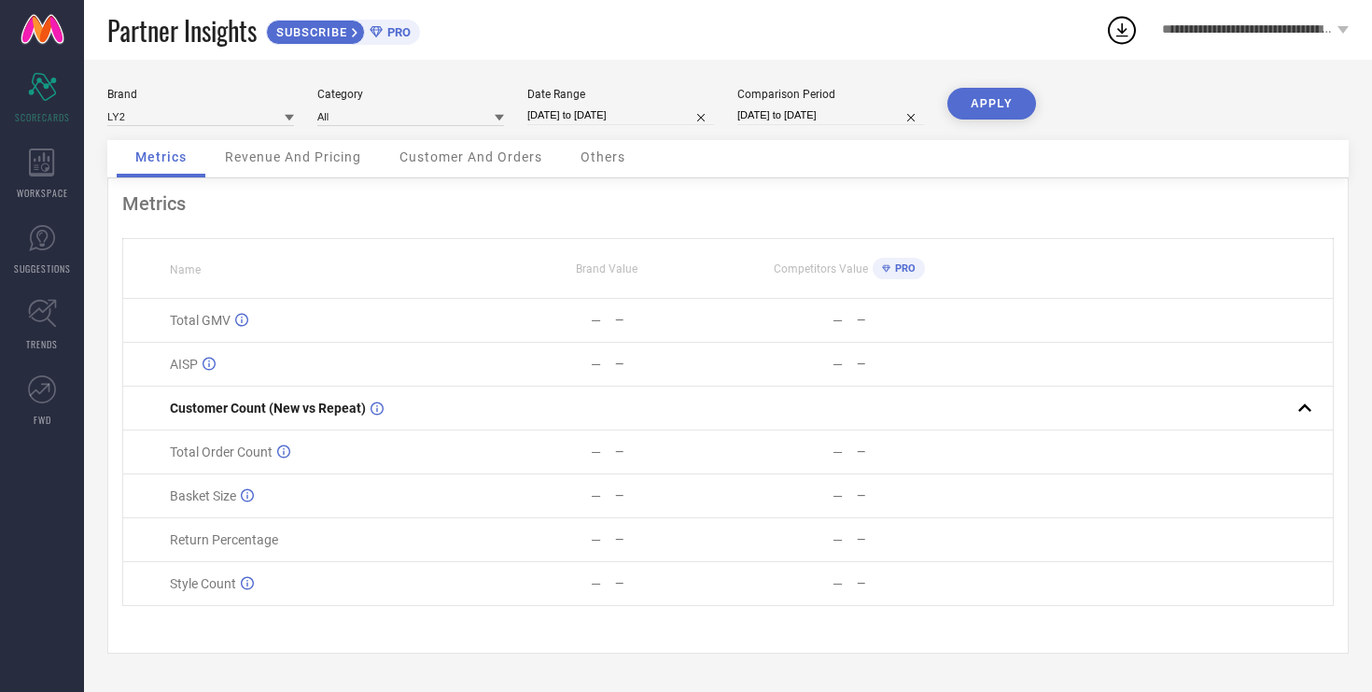
click at [670, 118] on input "[DATE] to [DATE]" at bounding box center [621, 116] width 187 height 20
select select "7"
select select "2025"
select select "8"
select select "2025"
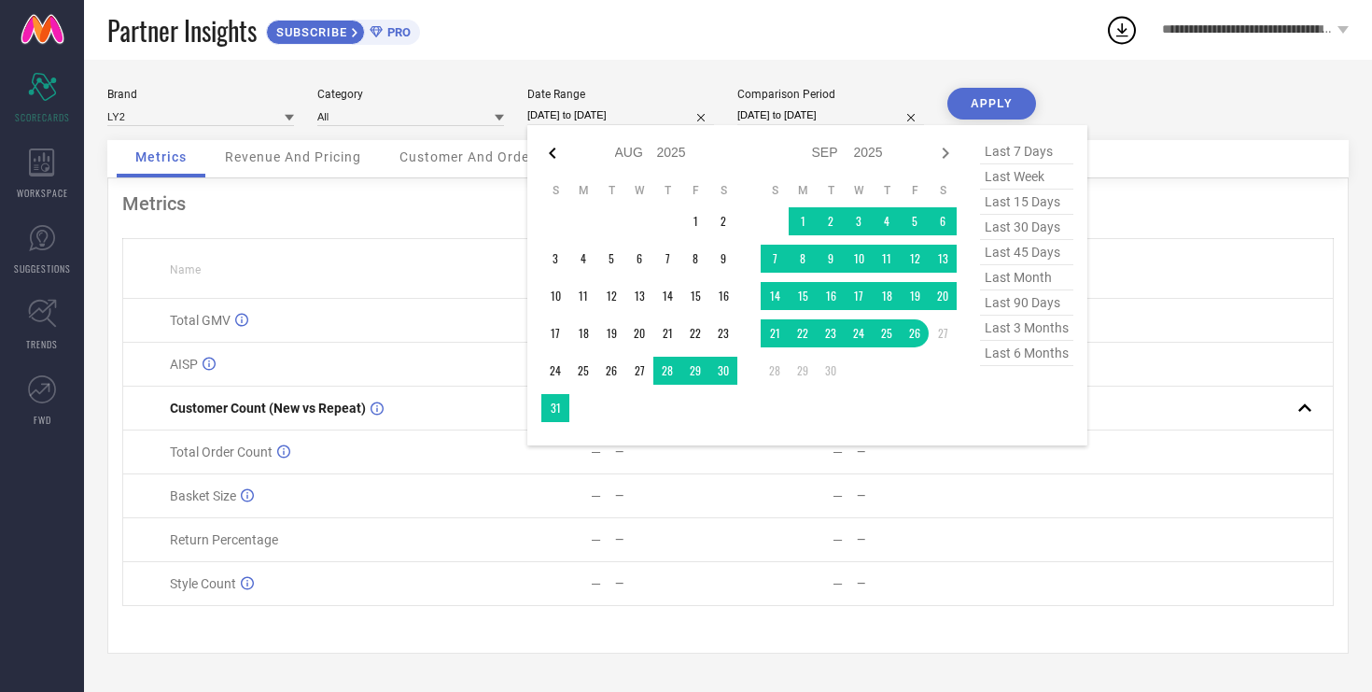
click at [554, 152] on icon at bounding box center [553, 153] width 22 height 22
select select "6"
select select "2025"
select select "7"
select select "2025"
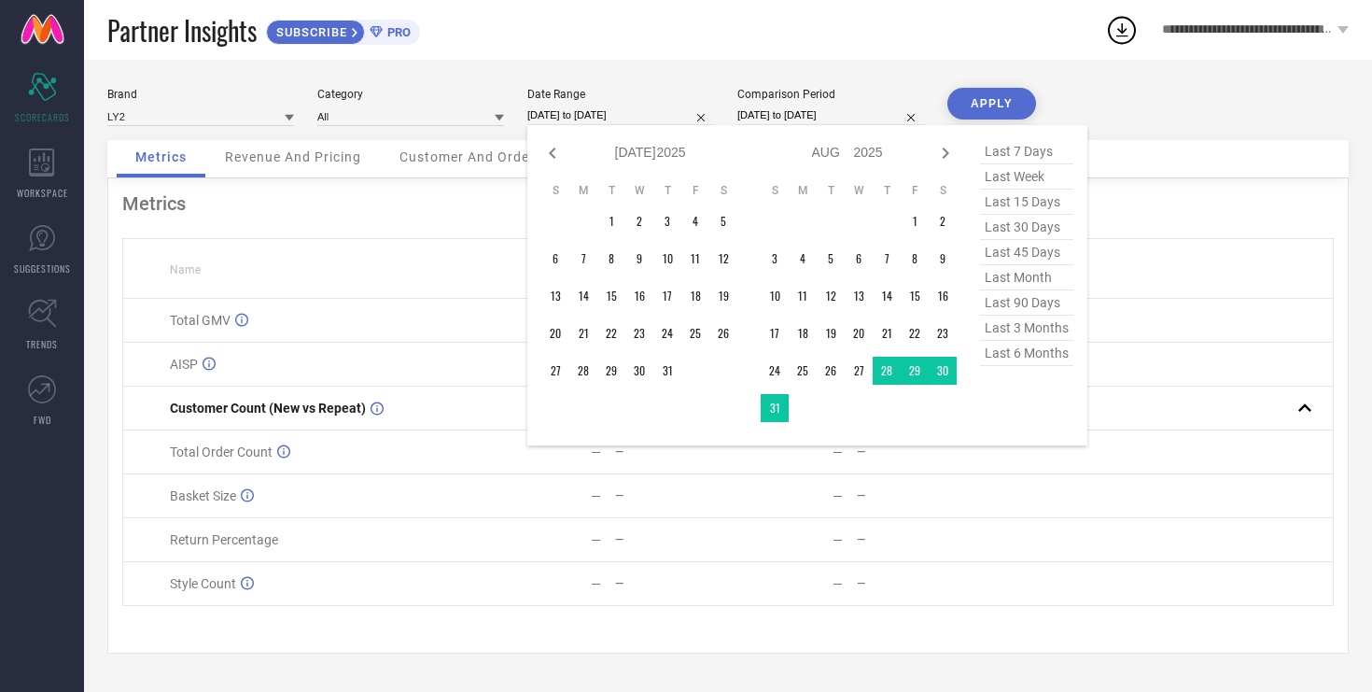
click at [554, 152] on icon at bounding box center [553, 153] width 22 height 22
select select "4"
select select "2025"
select select "5"
select select "2025"
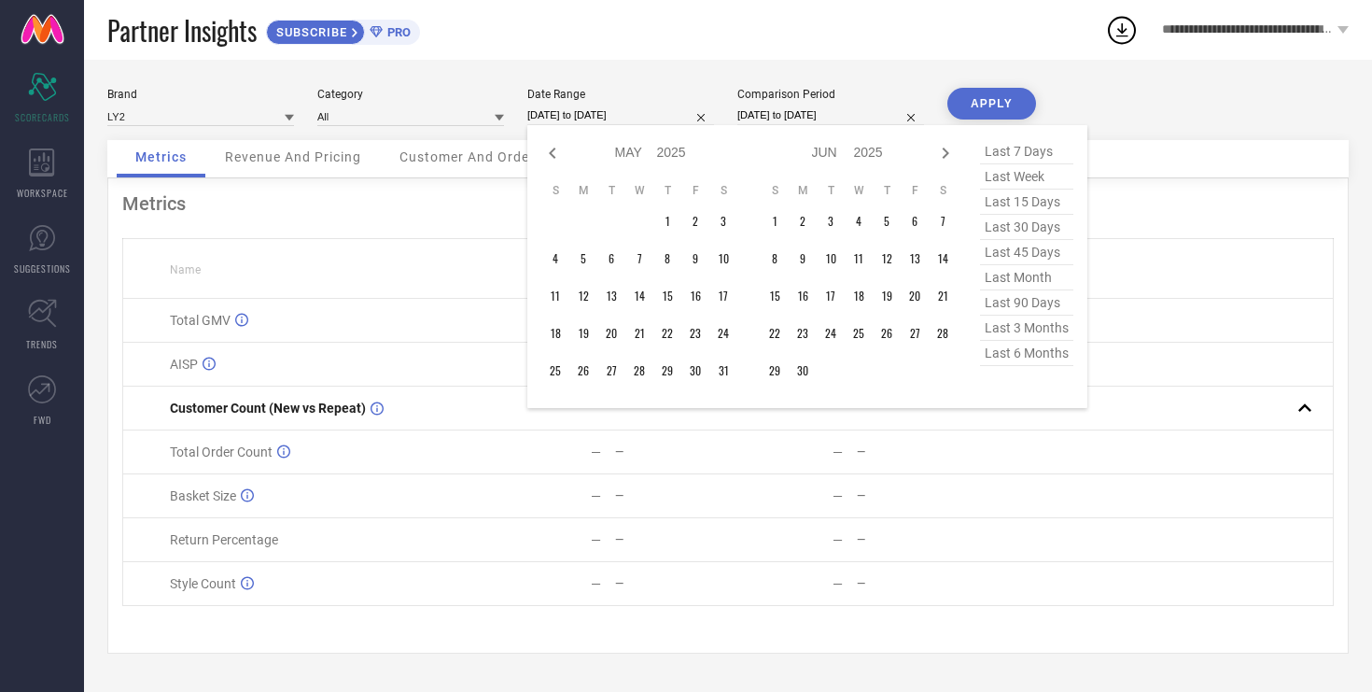
click at [554, 152] on icon at bounding box center [553, 153] width 22 height 22
select select "1"
select select "2025"
select select "2"
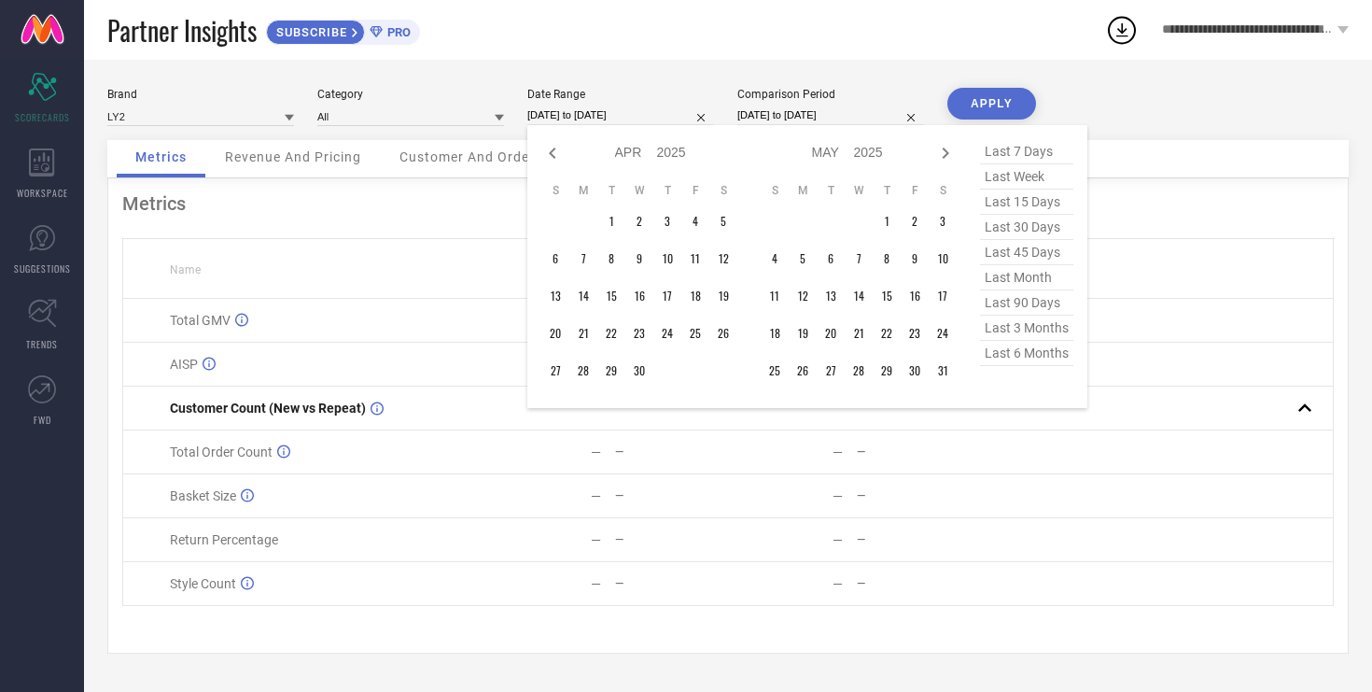
select select "2025"
click at [554, 152] on icon at bounding box center [553, 153] width 22 height 22
select select "10"
select select "2024"
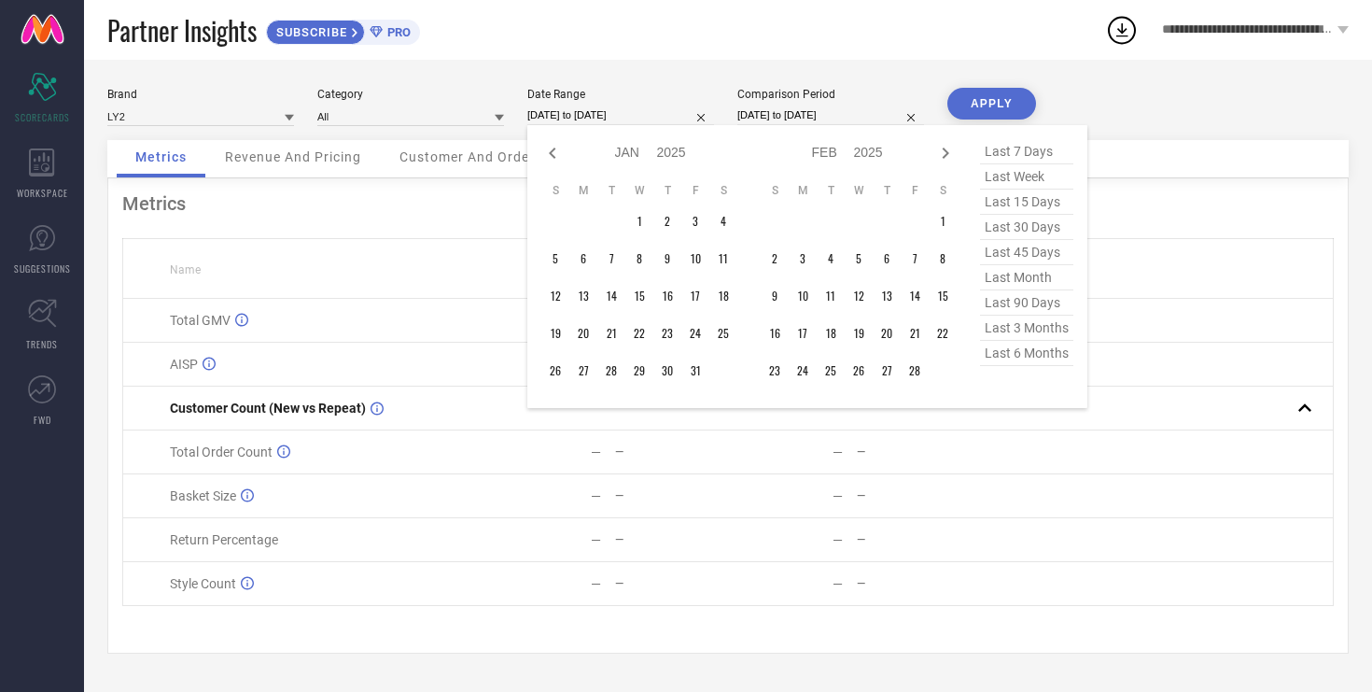
select select "11"
select select "2024"
click at [554, 152] on icon at bounding box center [553, 153] width 22 height 22
select select "7"
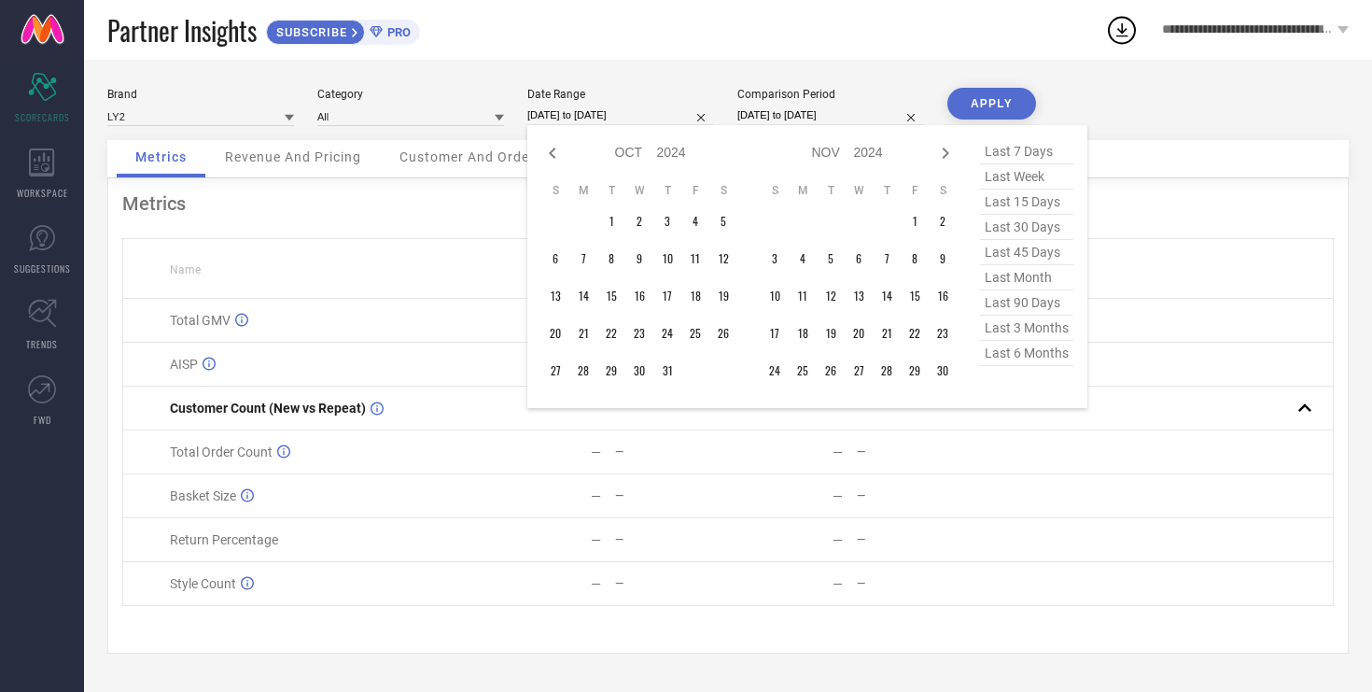
select select "2024"
select select "8"
select select "2024"
click at [554, 152] on icon at bounding box center [553, 153] width 22 height 22
select select "5"
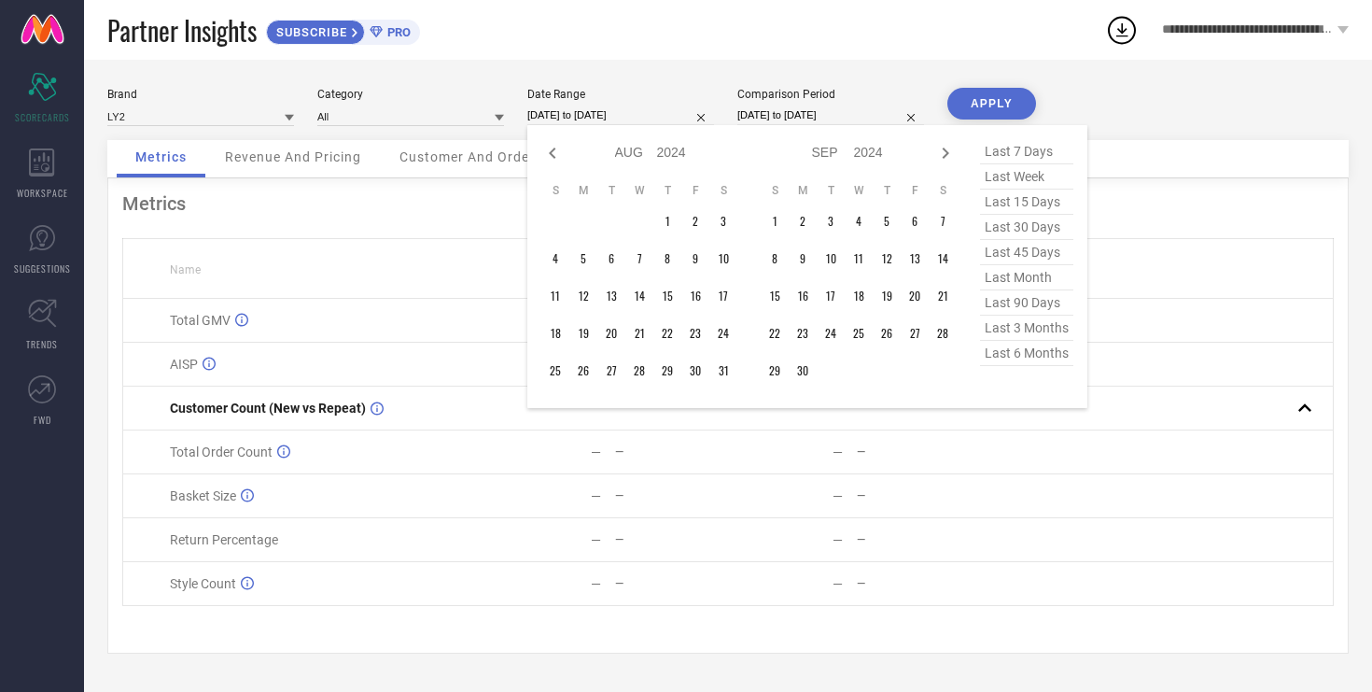
select select "2024"
select select "6"
select select "2024"
click at [554, 152] on icon at bounding box center [553, 153] width 22 height 22
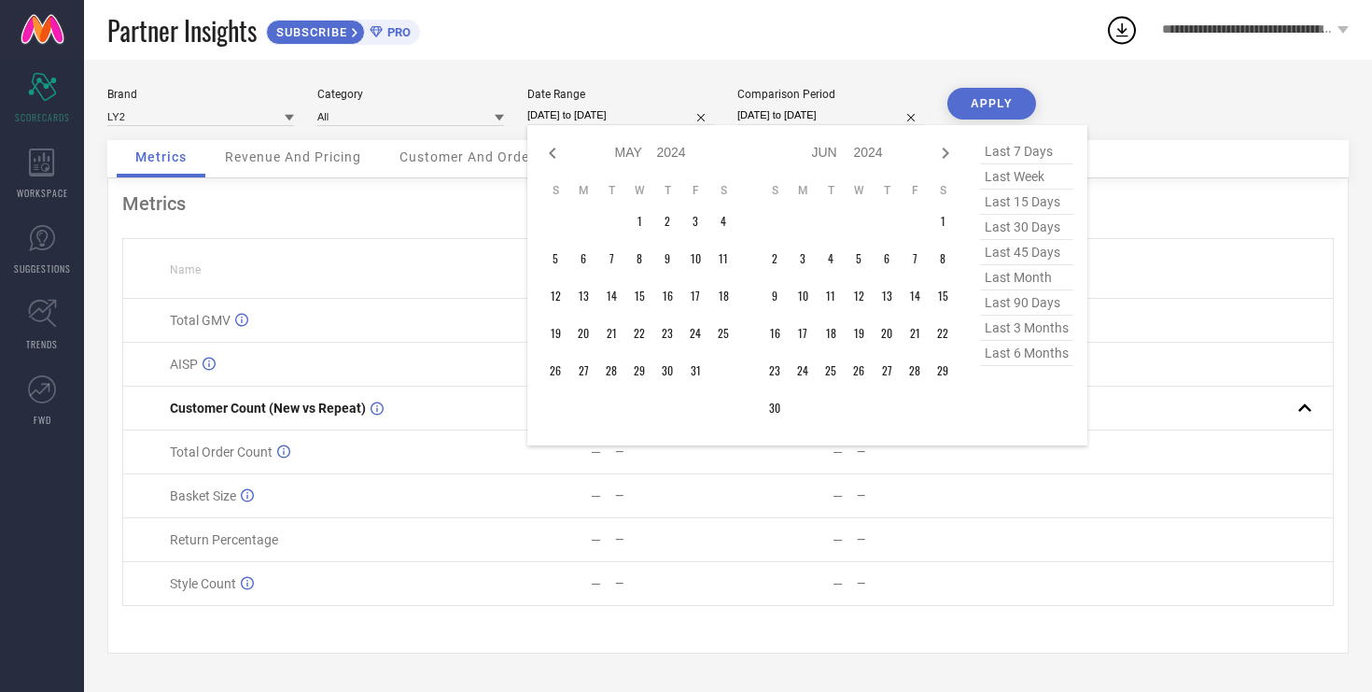
select select "2"
select select "2024"
select select "3"
select select "2024"
click at [554, 152] on icon at bounding box center [553, 153] width 22 height 22
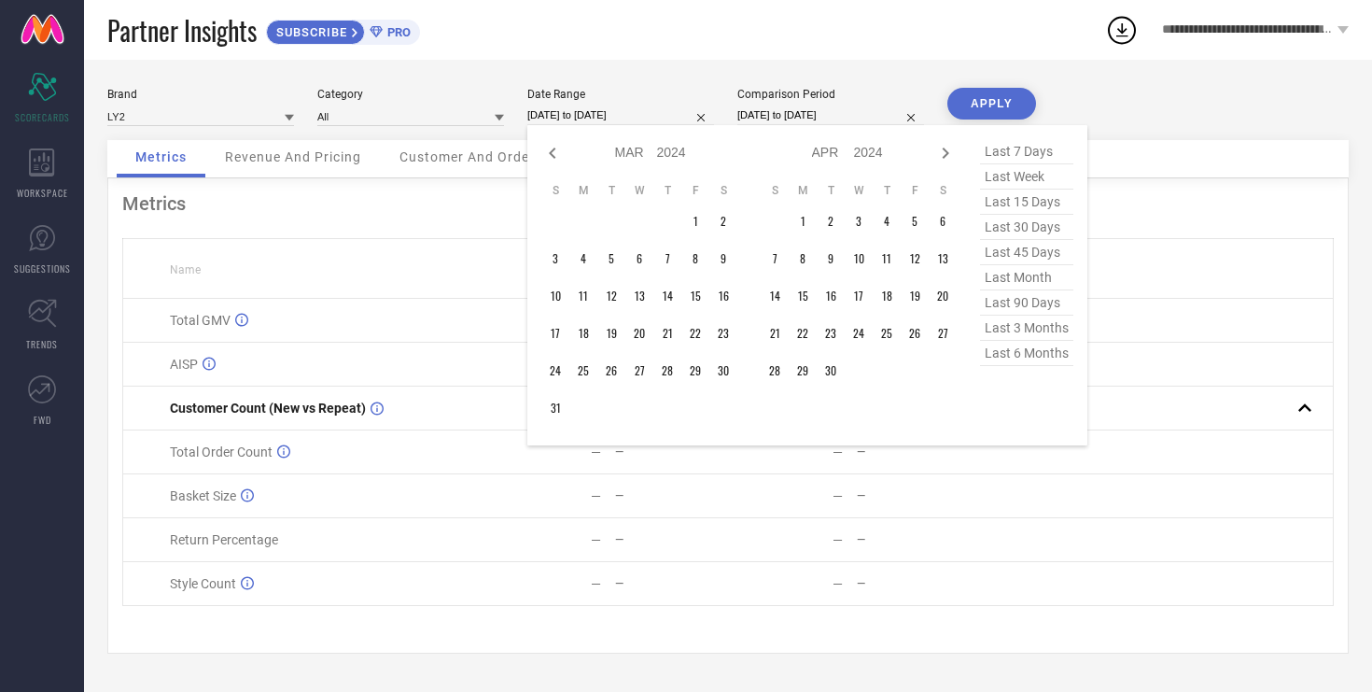
select select "2024"
select select "1"
select select "2024"
click at [554, 152] on icon at bounding box center [553, 153] width 22 height 22
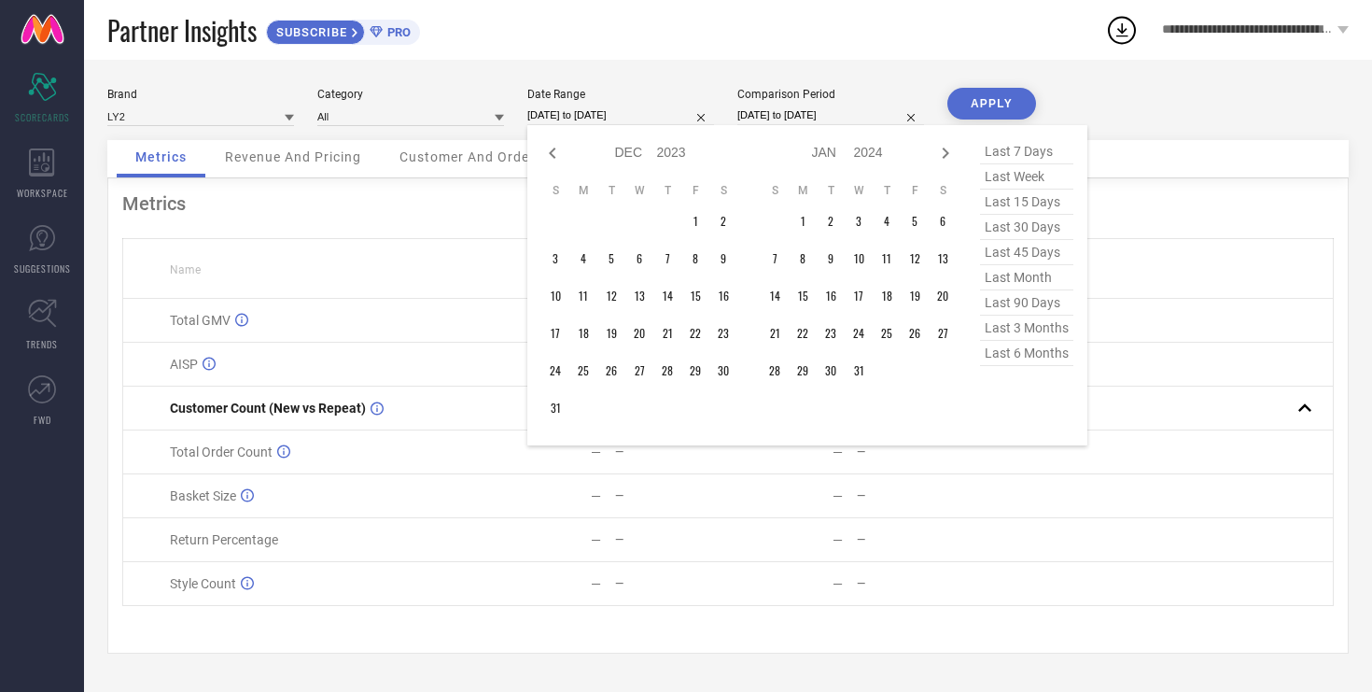
select select "9"
select select "2023"
select select "10"
select select "2023"
click at [554, 152] on icon at bounding box center [553, 153] width 22 height 22
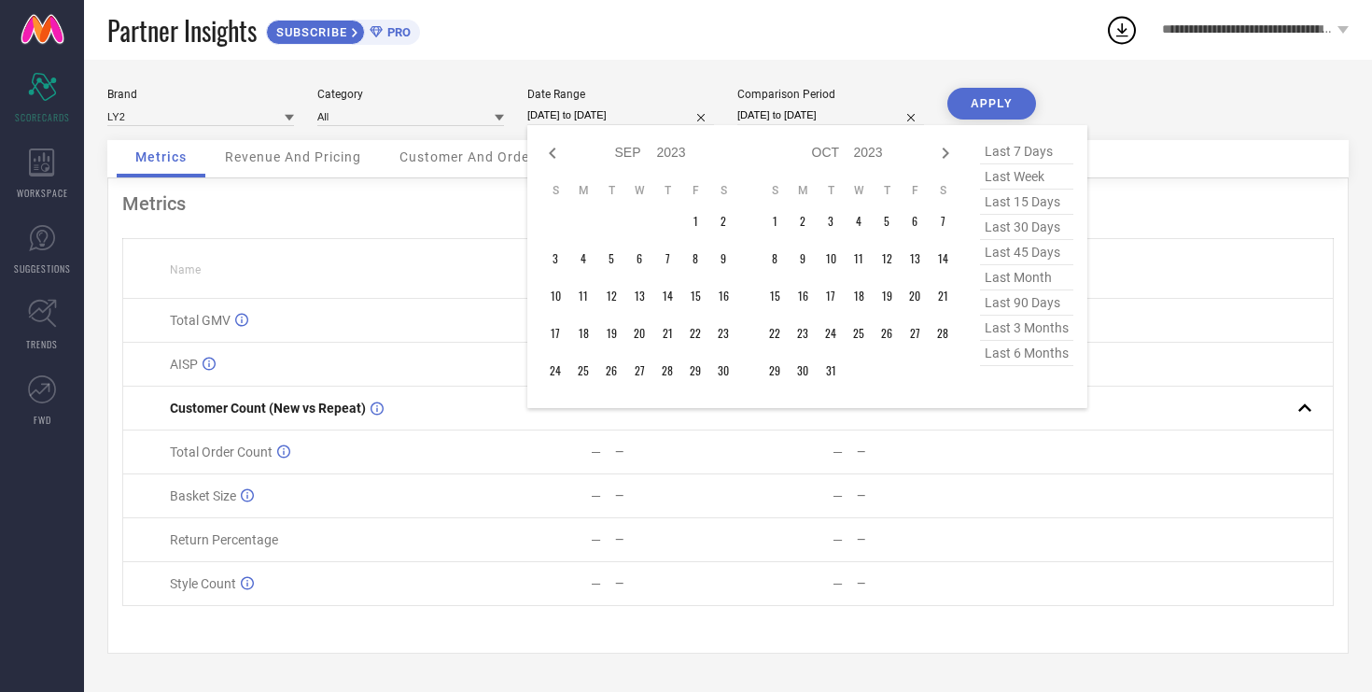
click at [554, 152] on icon at bounding box center [553, 153] width 22 height 22
select select "6"
select select "2023"
select select "7"
select select "2023"
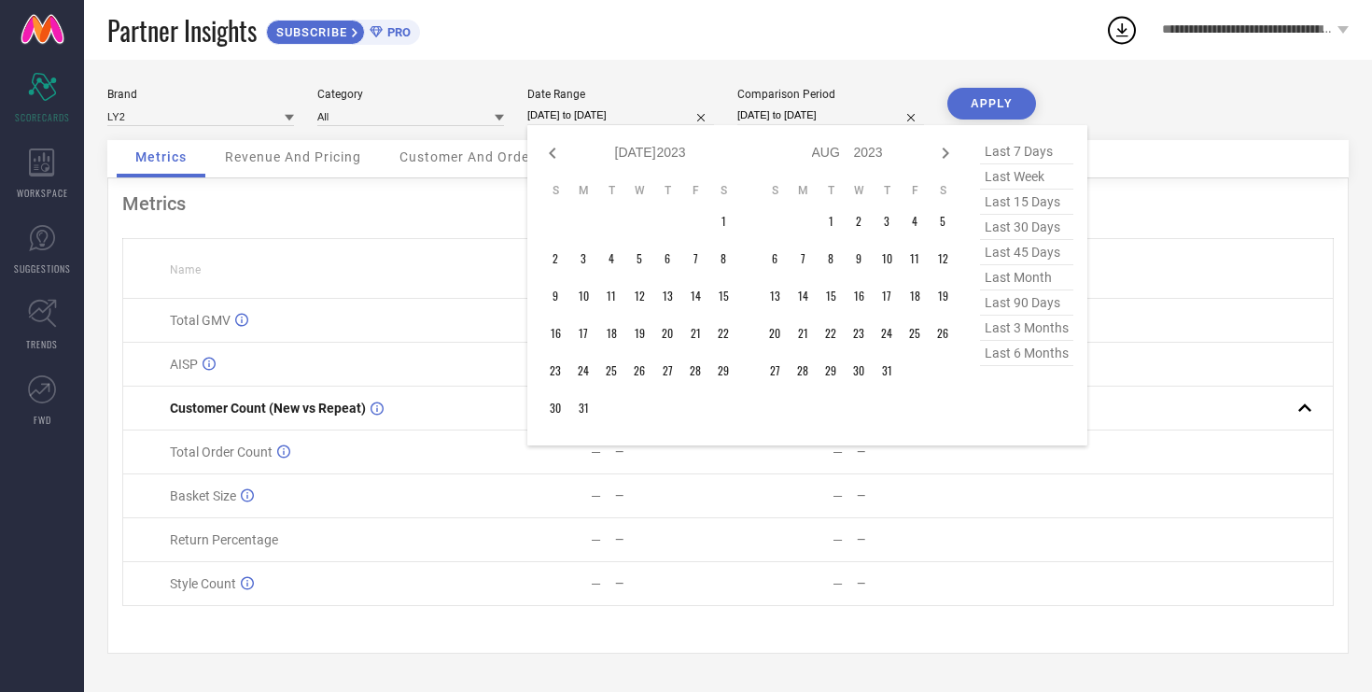
click at [554, 152] on icon at bounding box center [553, 153] width 22 height 22
select select "4"
select select "2023"
select select "5"
select select "2023"
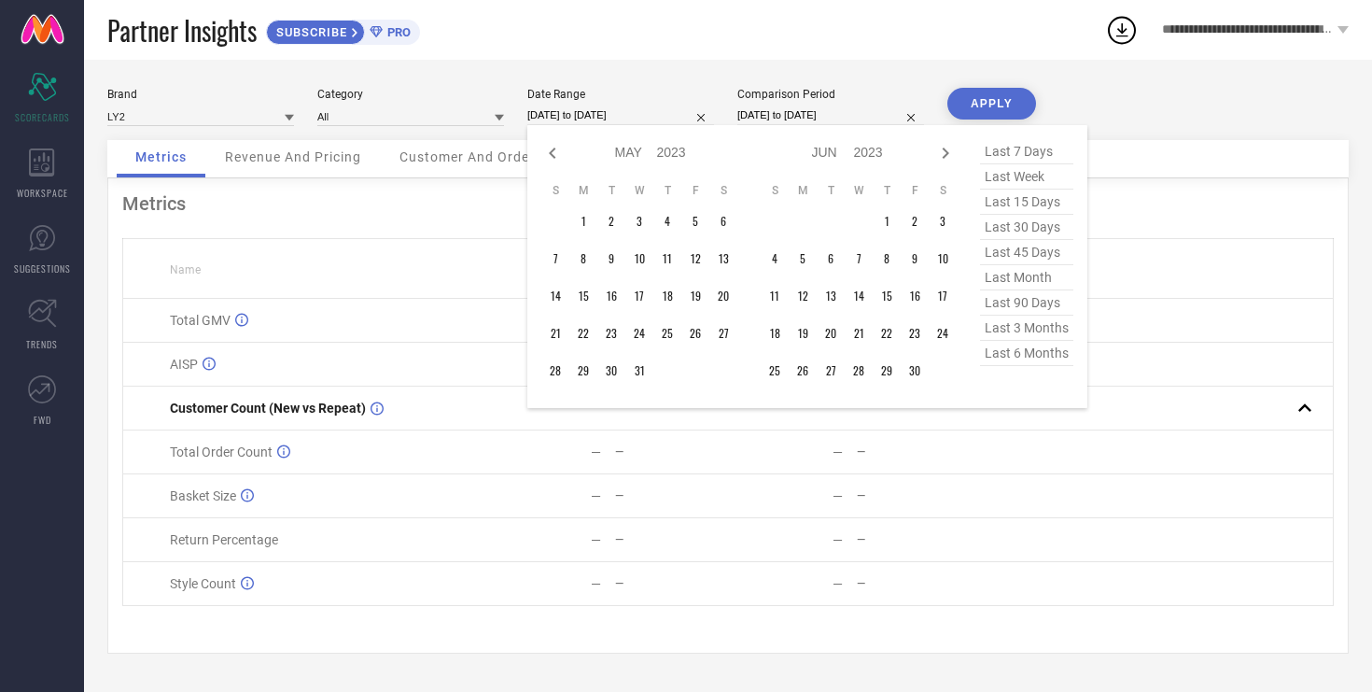
click at [554, 152] on icon at bounding box center [553, 153] width 22 height 22
select select "3"
select select "2023"
select select "4"
select select "2023"
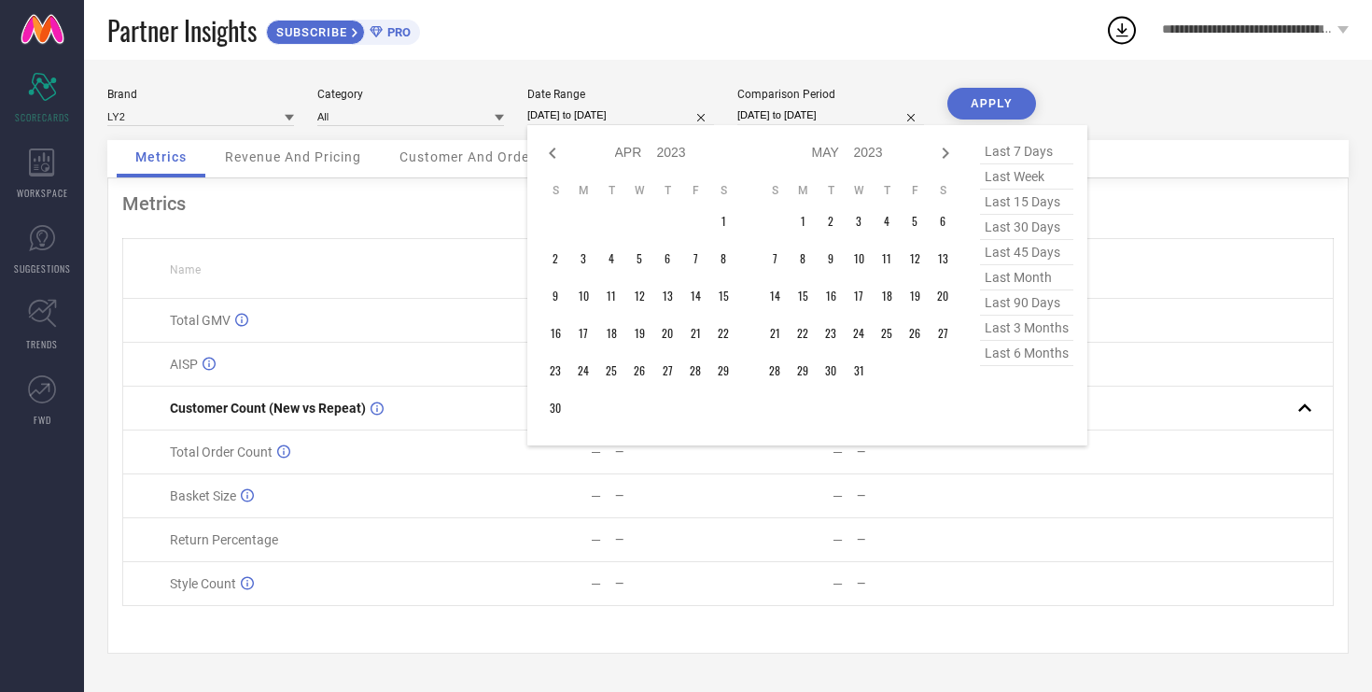
click at [554, 152] on icon at bounding box center [553, 153] width 22 height 22
select select "1"
select select "2023"
select select "2"
select select "2023"
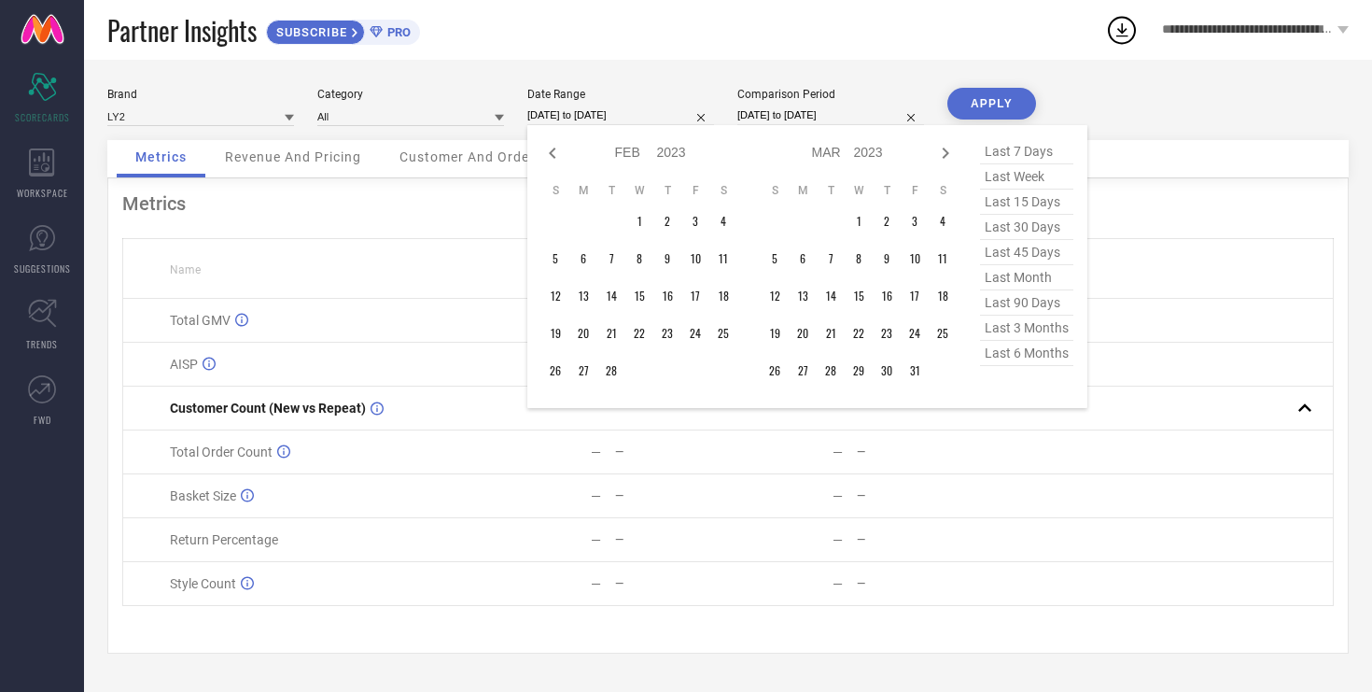
click at [554, 152] on icon at bounding box center [553, 153] width 22 height 22
select select "2023"
select select "1"
select select "2023"
click at [554, 152] on icon at bounding box center [553, 153] width 22 height 22
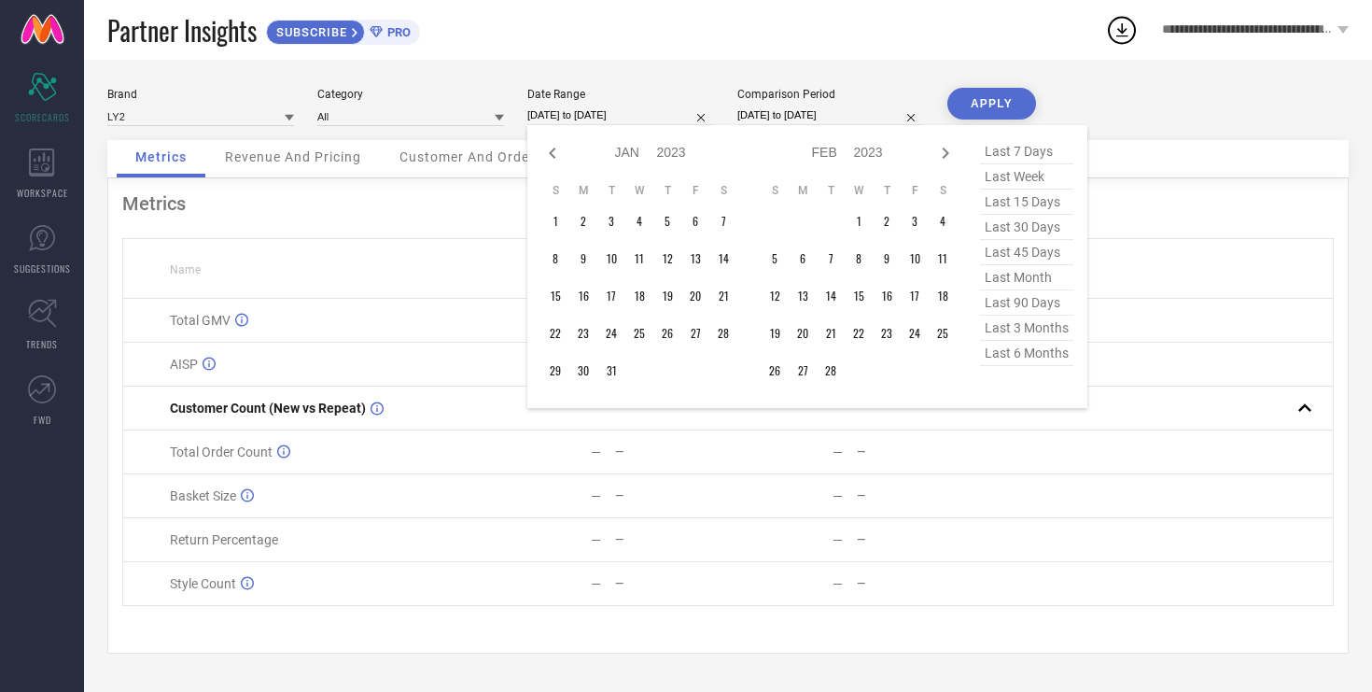
select select "10"
select select "2022"
select select "11"
select select "2022"
click at [554, 152] on icon at bounding box center [553, 153] width 22 height 22
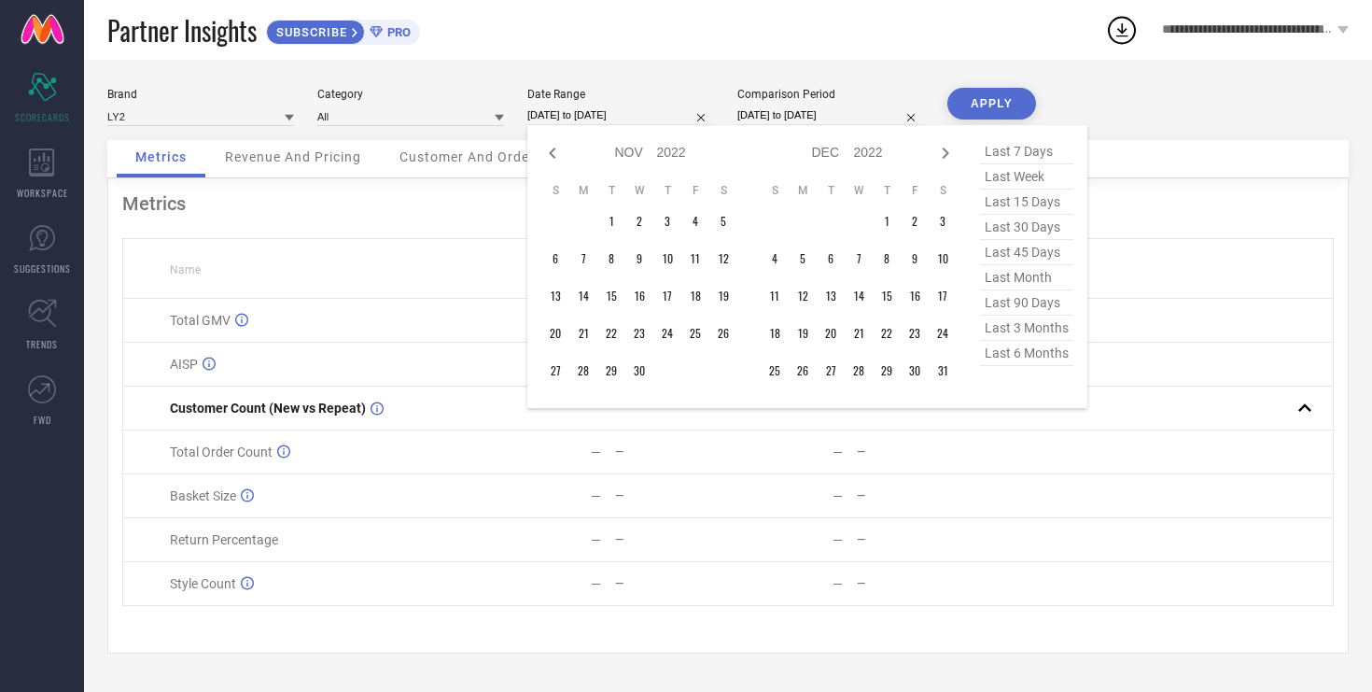
select select "9"
select select "2022"
select select "10"
select select "2022"
click at [554, 152] on icon at bounding box center [553, 153] width 22 height 22
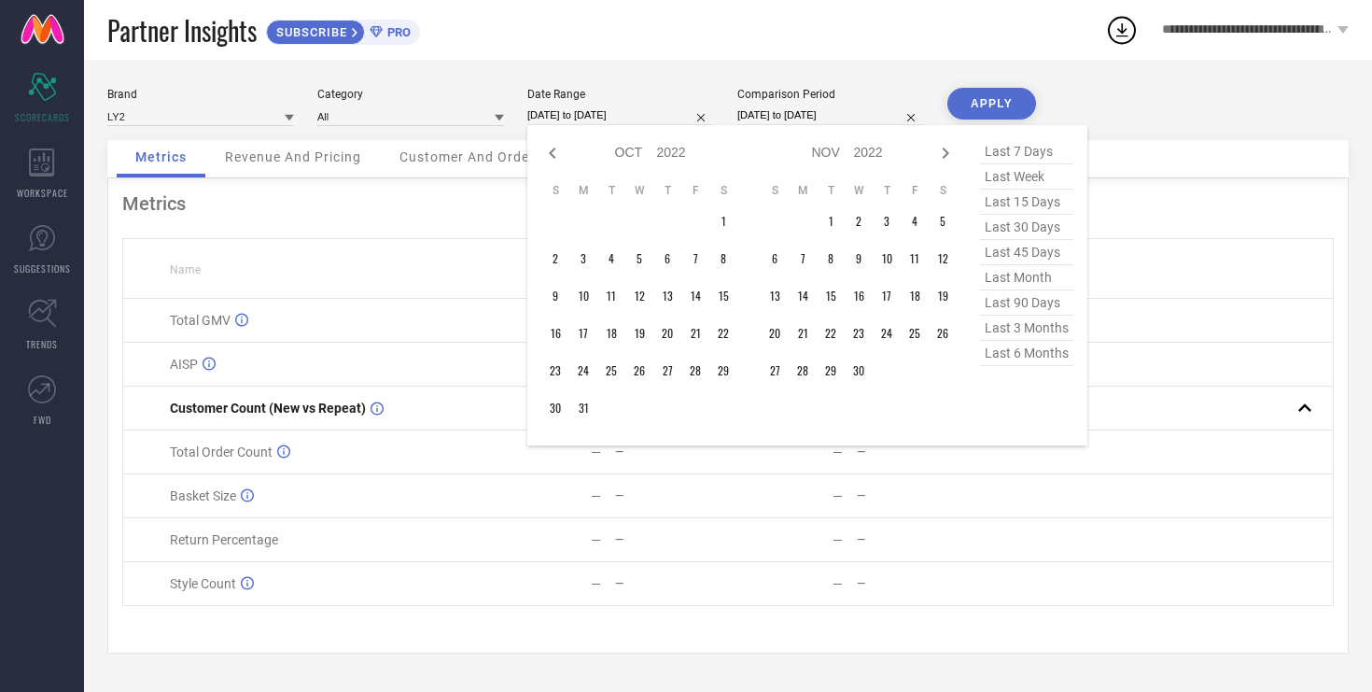
select select "7"
select select "2022"
select select "8"
select select "2022"
click at [554, 152] on icon at bounding box center [553, 153] width 22 height 22
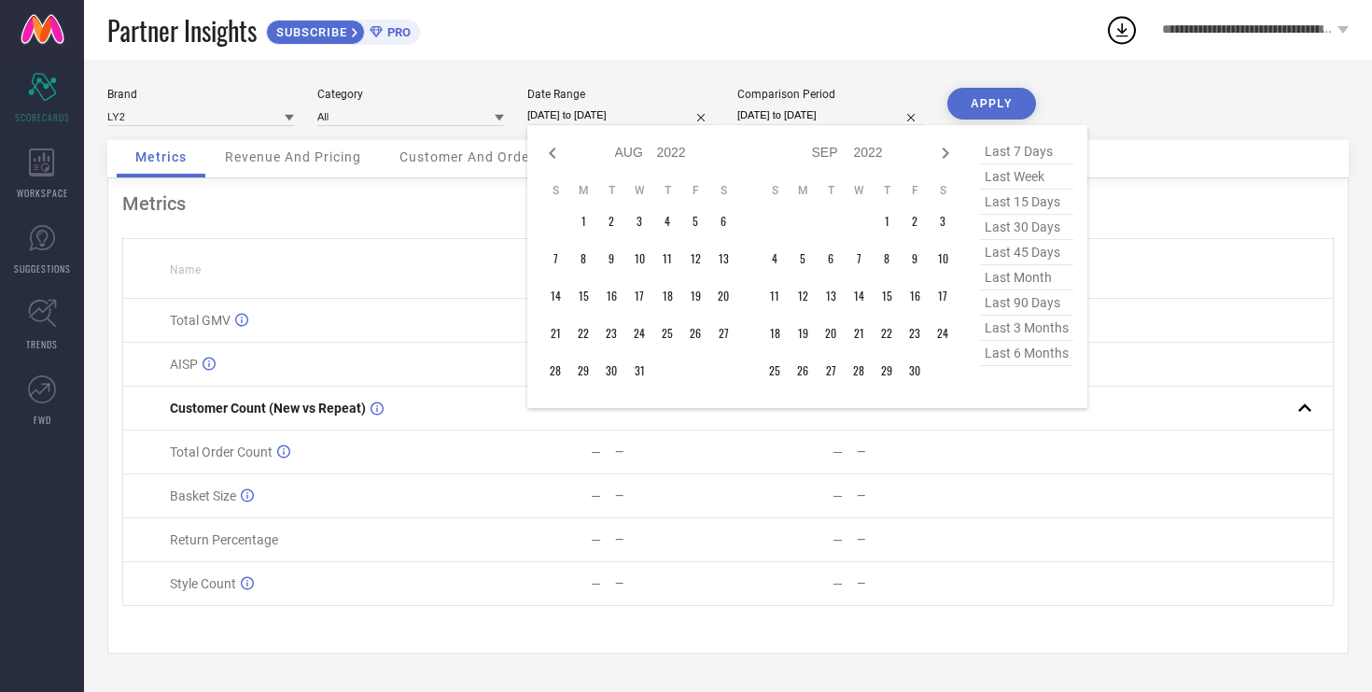
select select "6"
select select "2022"
select select "7"
select select "2022"
click at [554, 152] on icon at bounding box center [553, 153] width 22 height 22
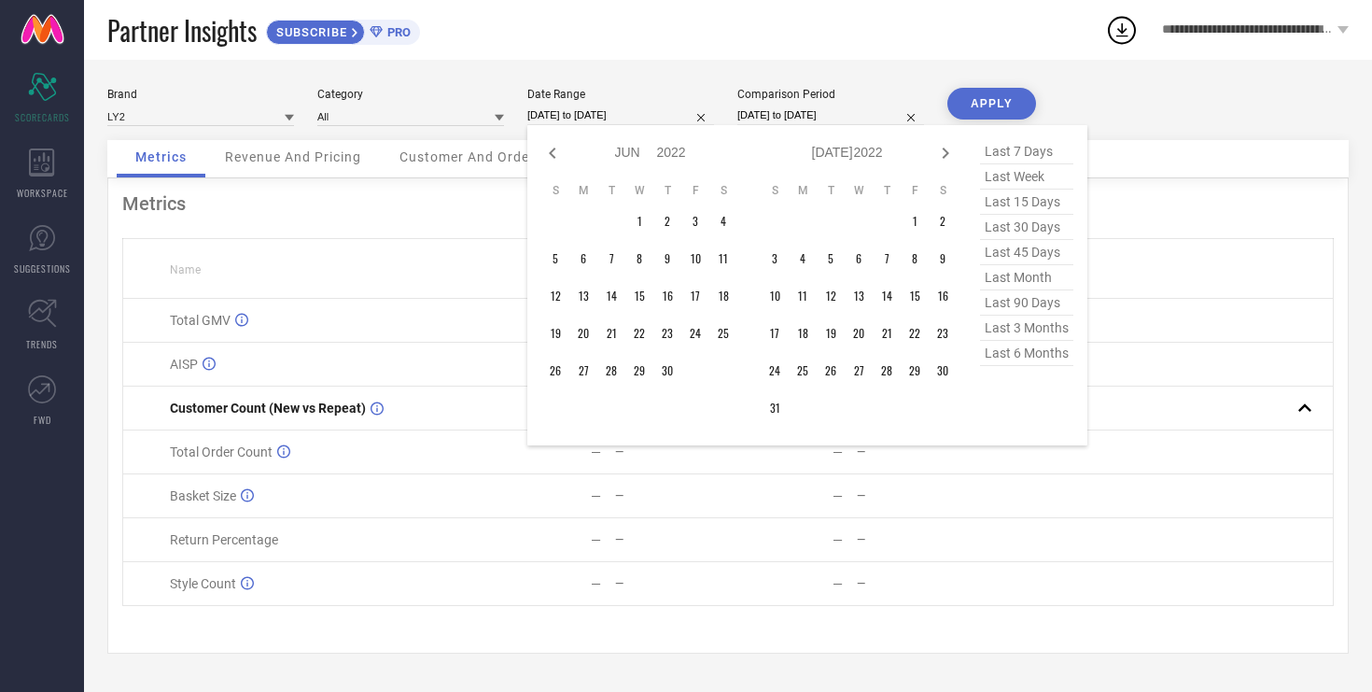
click at [554, 152] on icon at bounding box center [553, 153] width 22 height 22
select select "3"
select select "2022"
select select "4"
select select "2022"
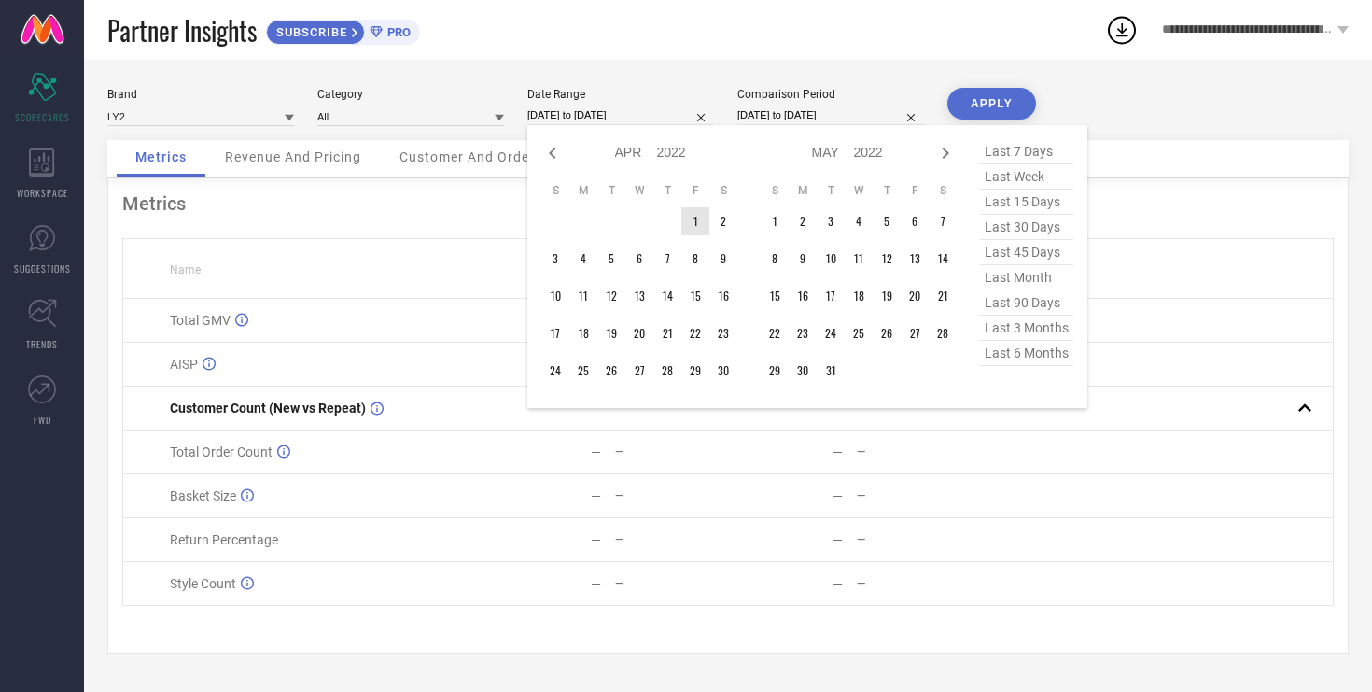
type input "After [DATE]"
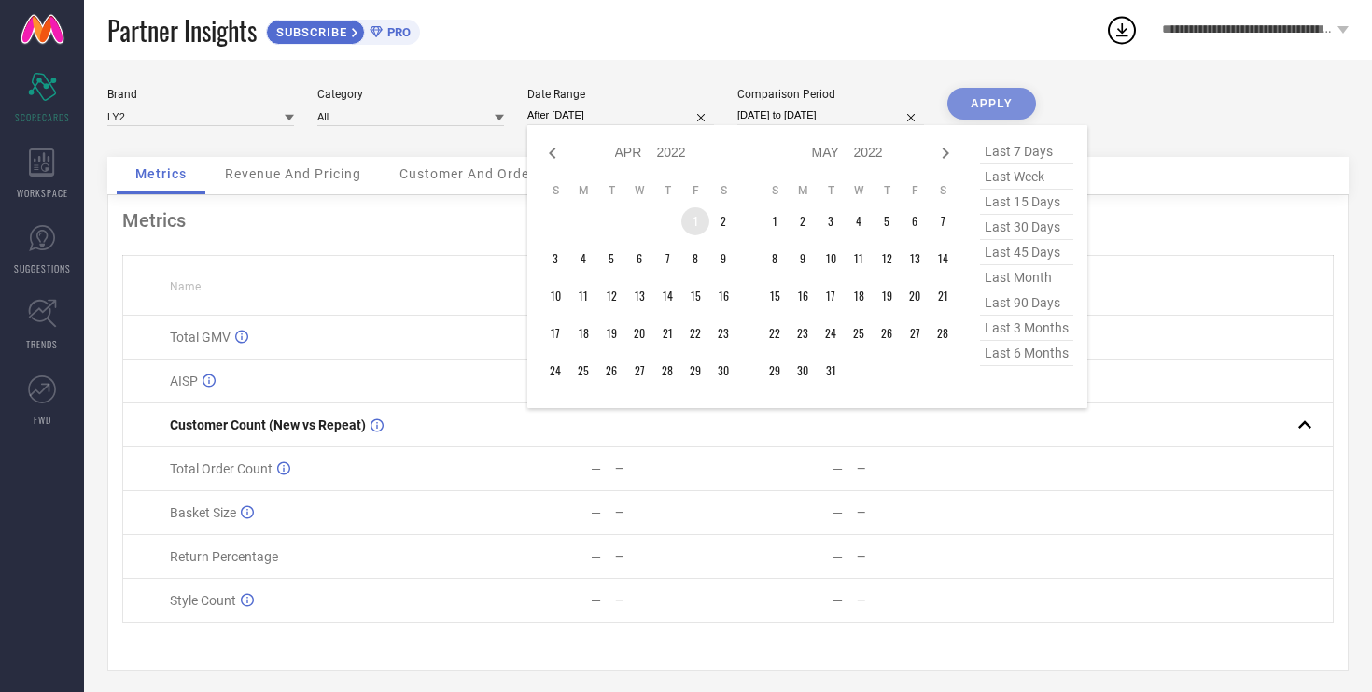
click at [691, 228] on td "1" at bounding box center [696, 221] width 28 height 28
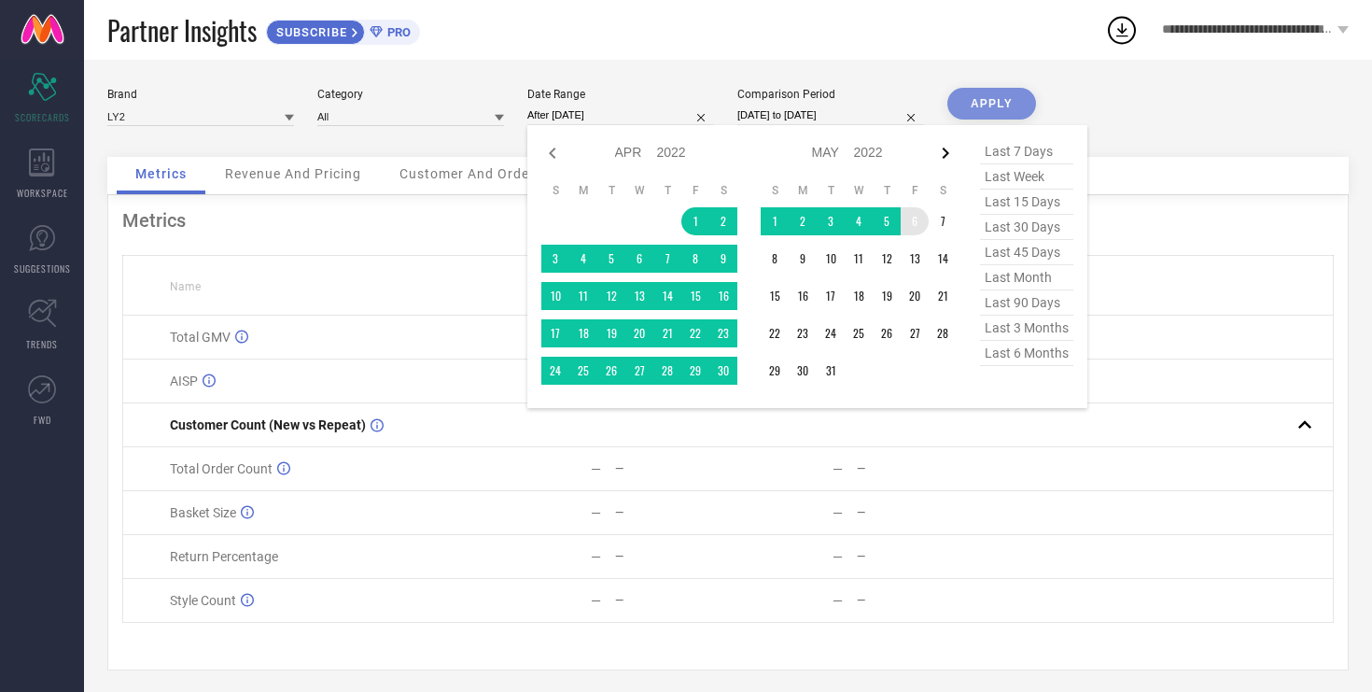
click at [942, 156] on icon at bounding box center [946, 153] width 22 height 22
select select "4"
select select "2022"
select select "5"
select select "2022"
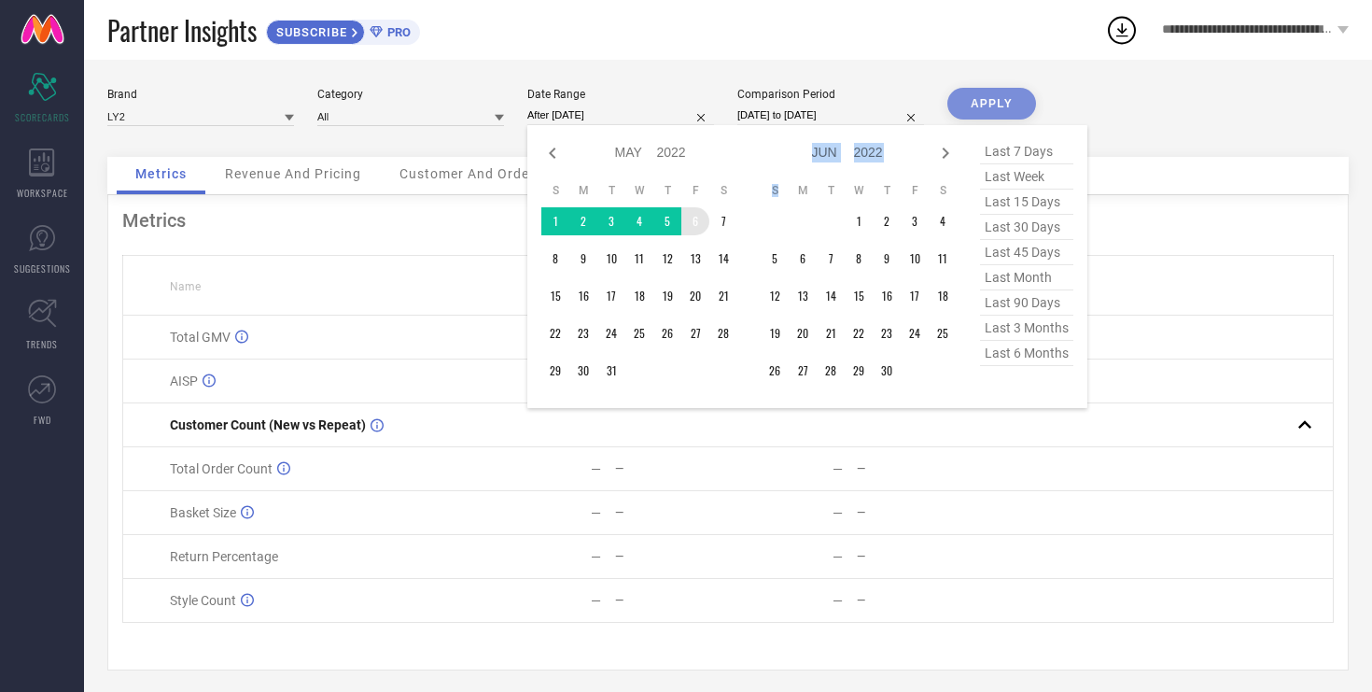
click at [942, 156] on icon at bounding box center [946, 153] width 22 height 22
select select "5"
select select "2022"
select select "6"
select select "2022"
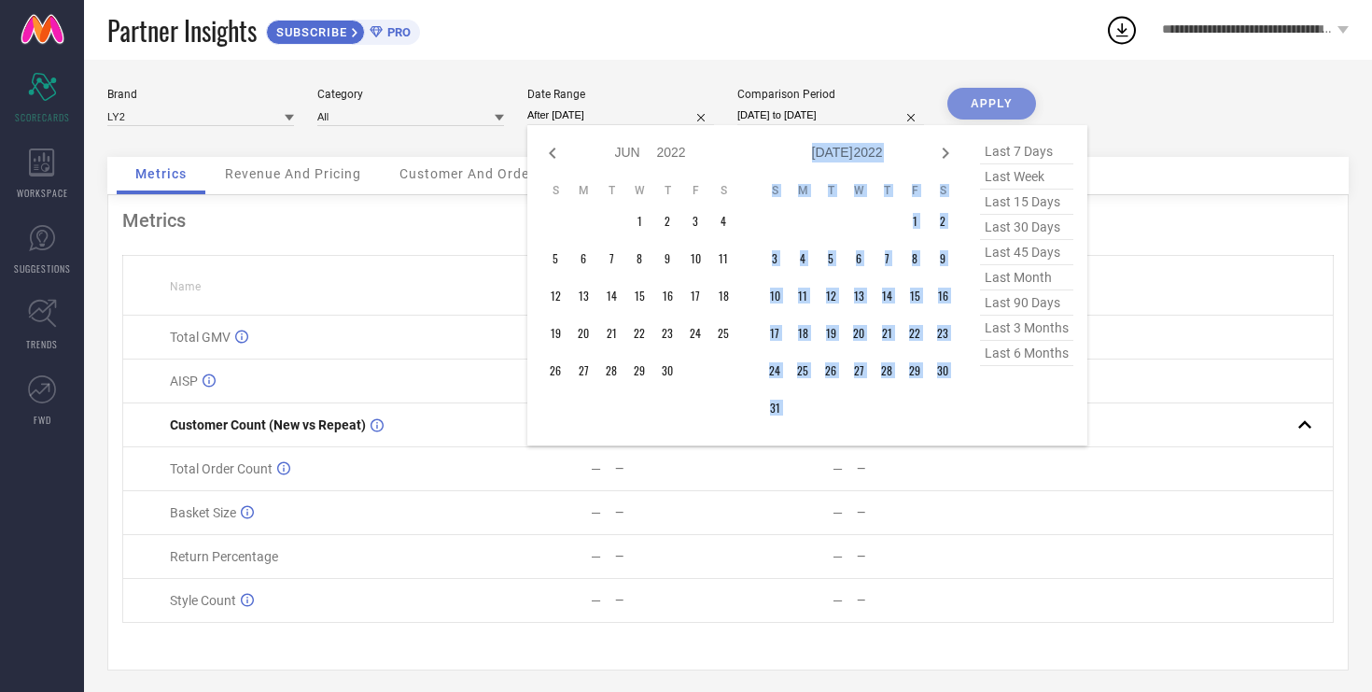
click at [942, 156] on icon at bounding box center [946, 153] width 22 height 22
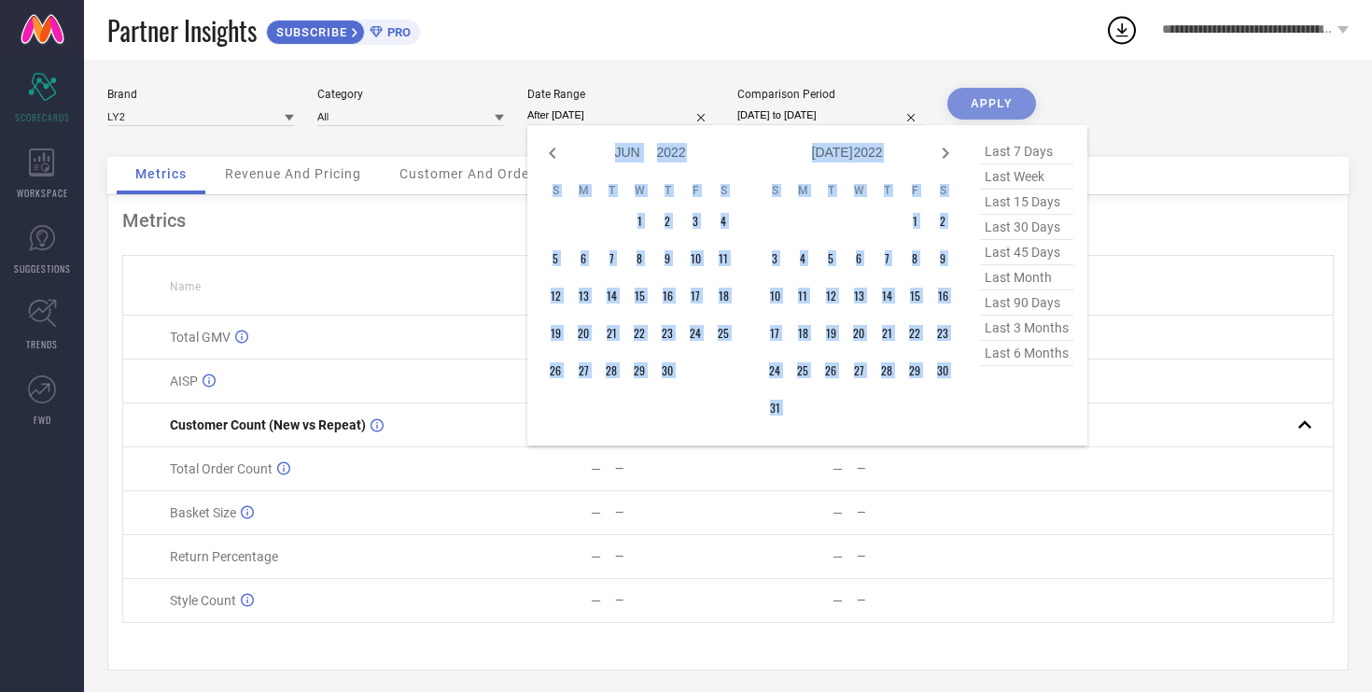
select select "7"
select select "2022"
select select "8"
select select "2022"
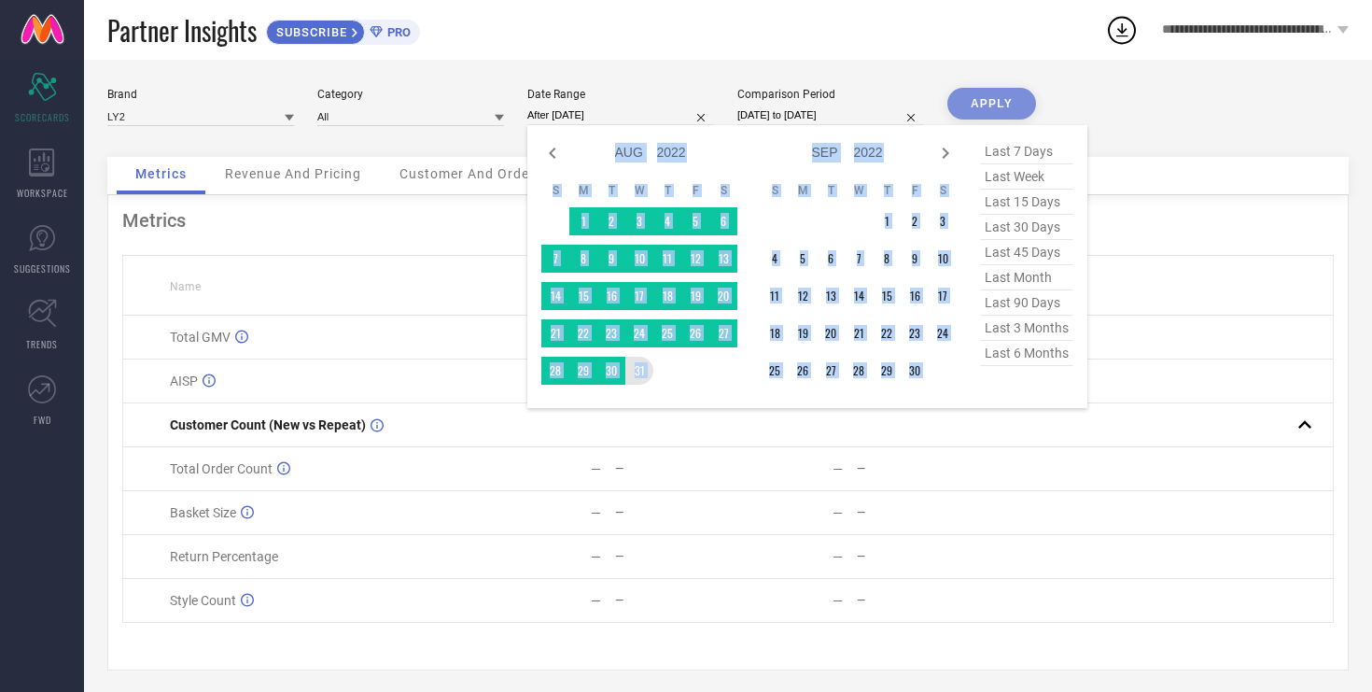
type input "[DATE] to [DATE]"
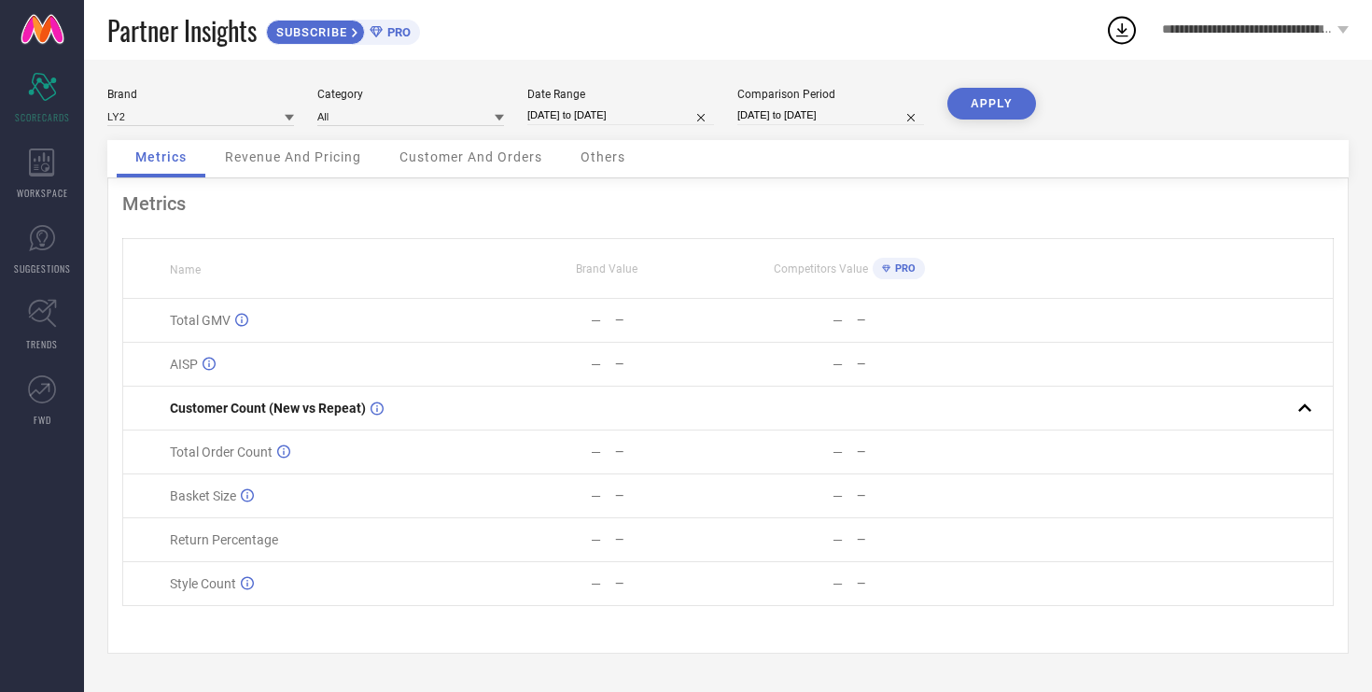
click at [1011, 104] on button "APPLY" at bounding box center [992, 104] width 89 height 32
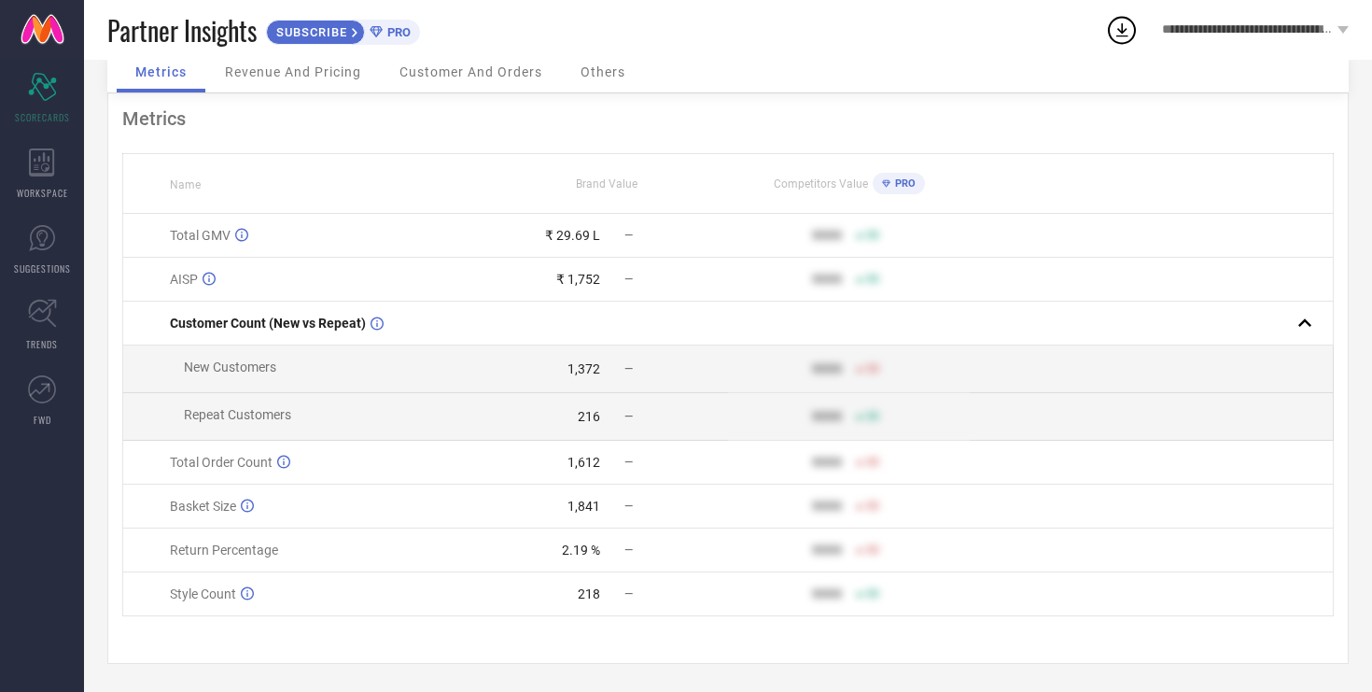
scroll to position [90, 0]
click at [460, 75] on span "Customer And Orders" at bounding box center [471, 71] width 143 height 15
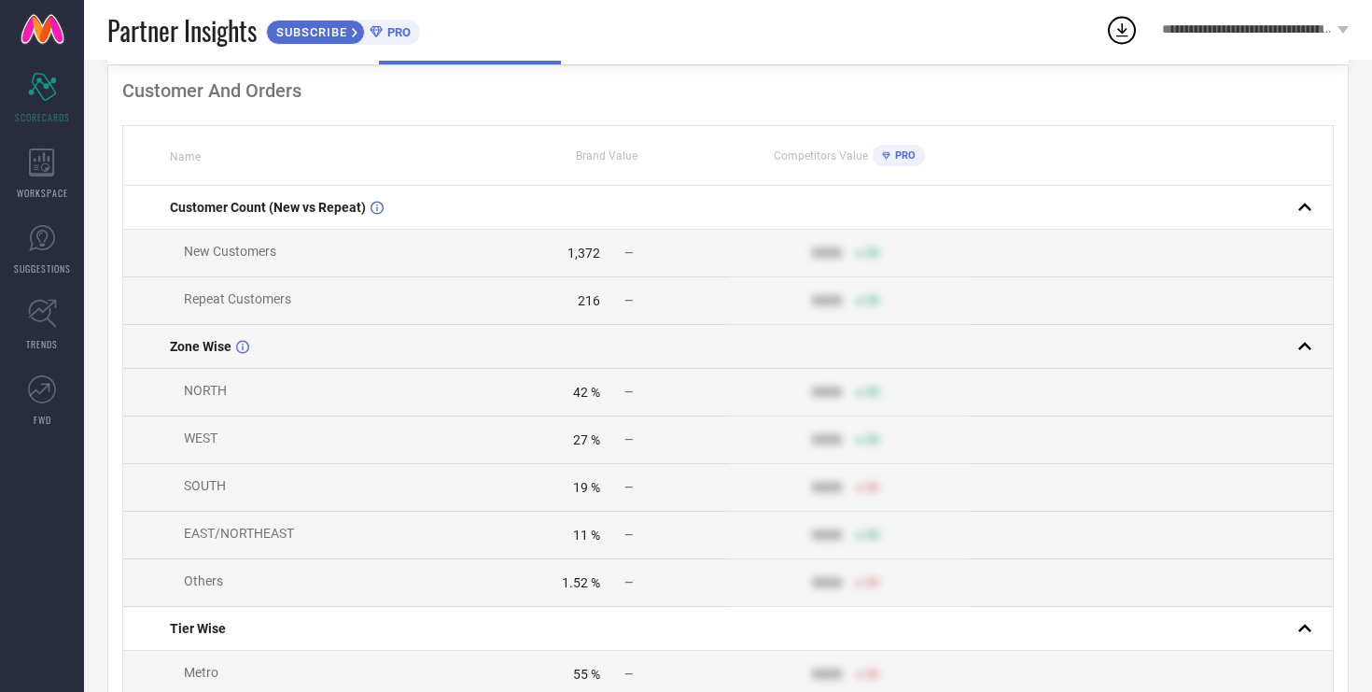
scroll to position [112, 0]
click at [537, 345] on td at bounding box center [607, 348] width 242 height 44
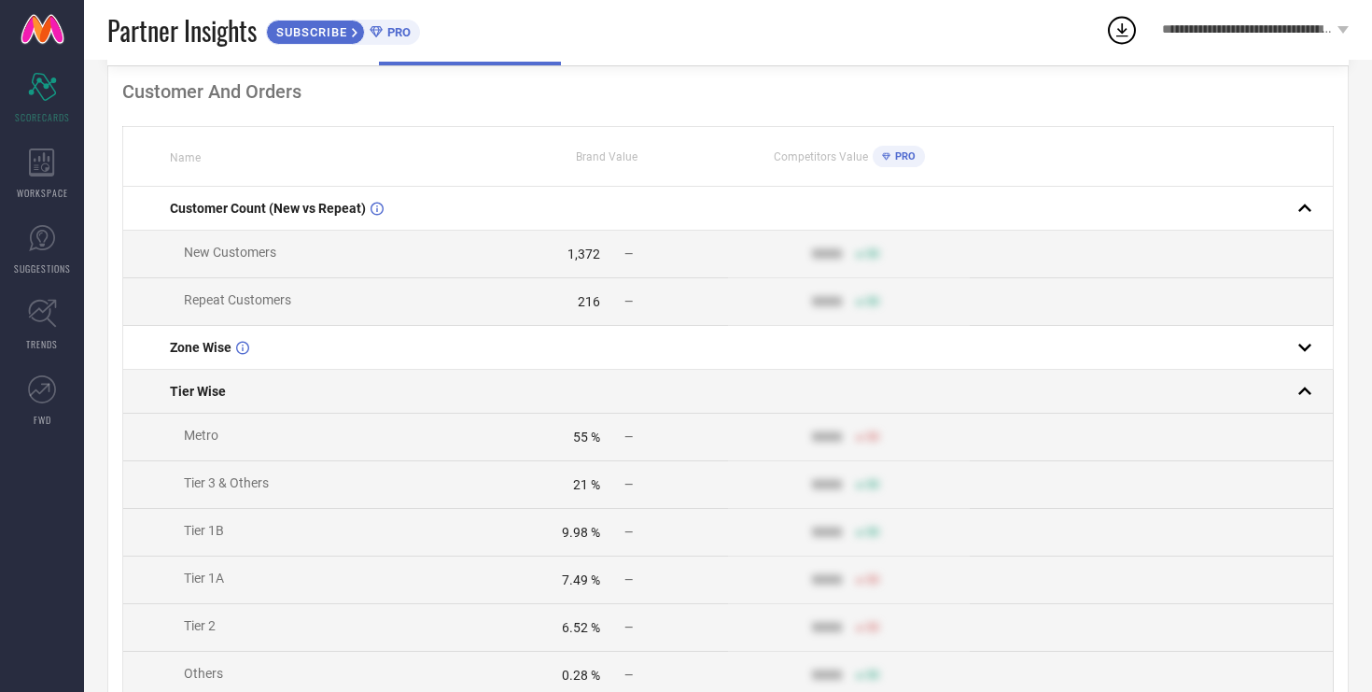
click at [523, 402] on td at bounding box center [607, 392] width 242 height 44
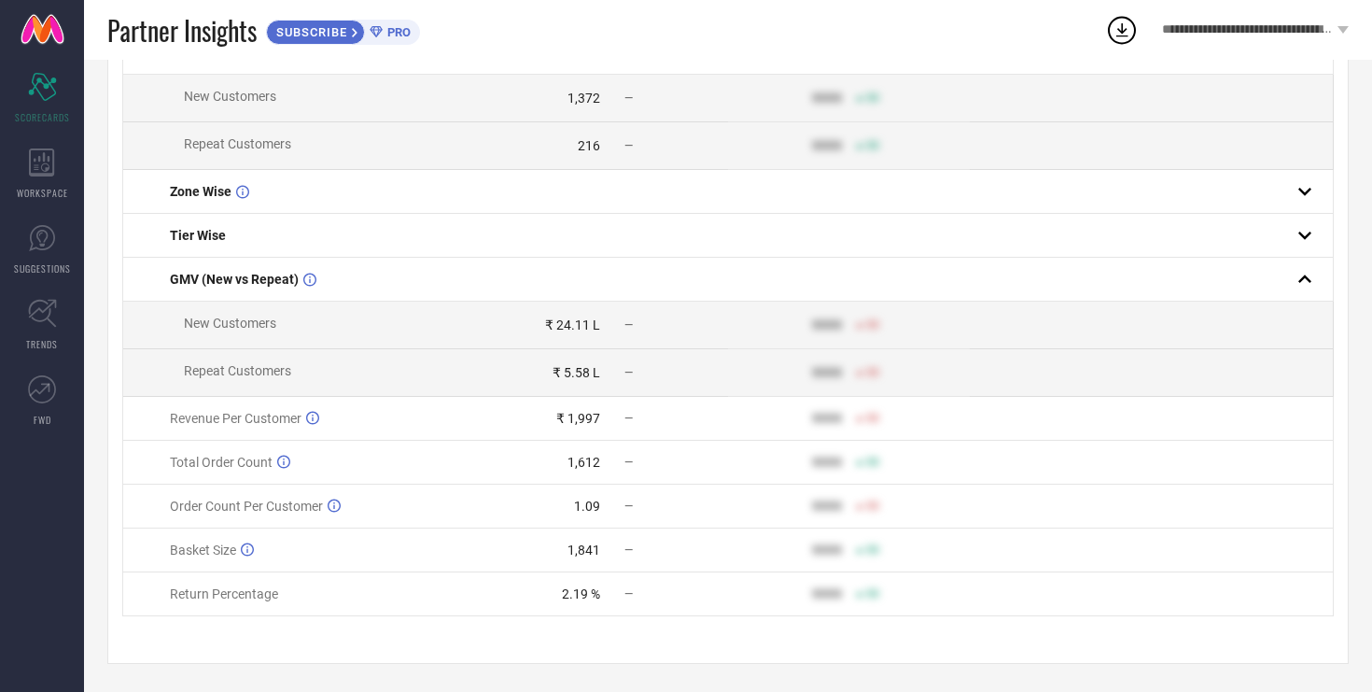
scroll to position [274, 0]
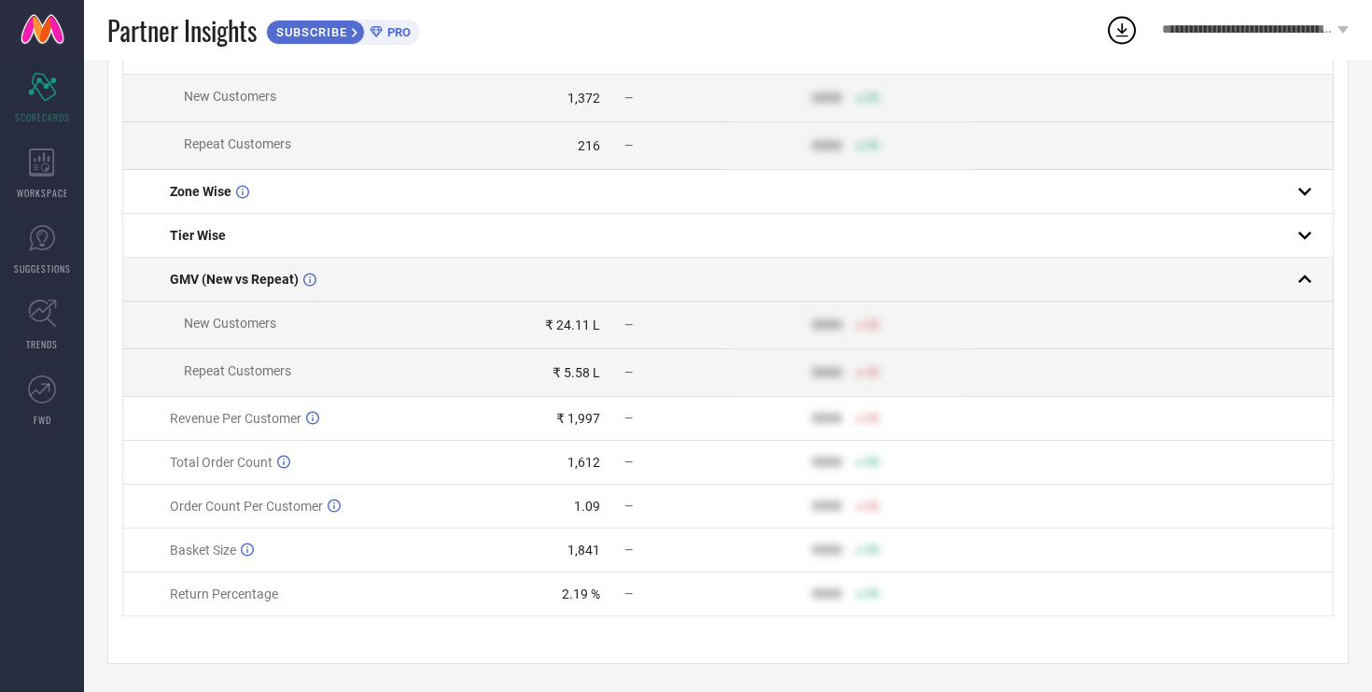
click at [676, 276] on td at bounding box center [607, 280] width 242 height 44
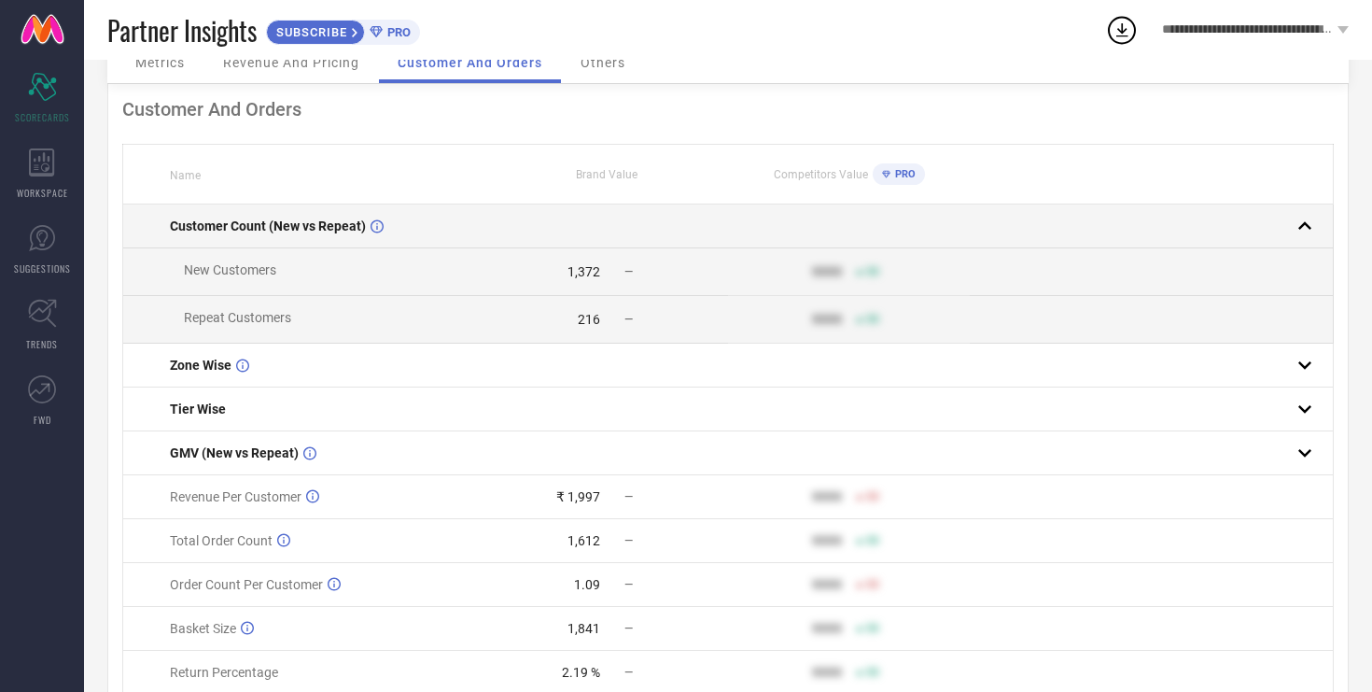
click at [684, 235] on td at bounding box center [607, 226] width 242 height 44
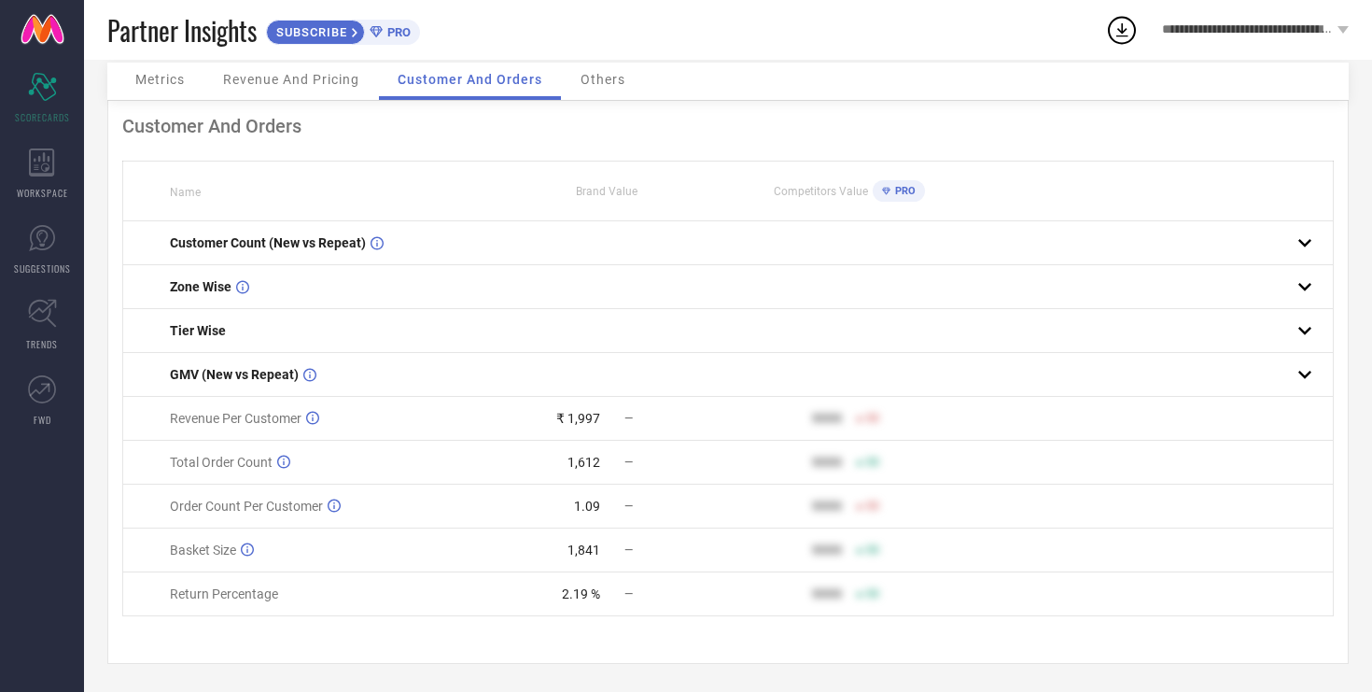
click at [595, 86] on div "Others" at bounding box center [603, 81] width 82 height 37
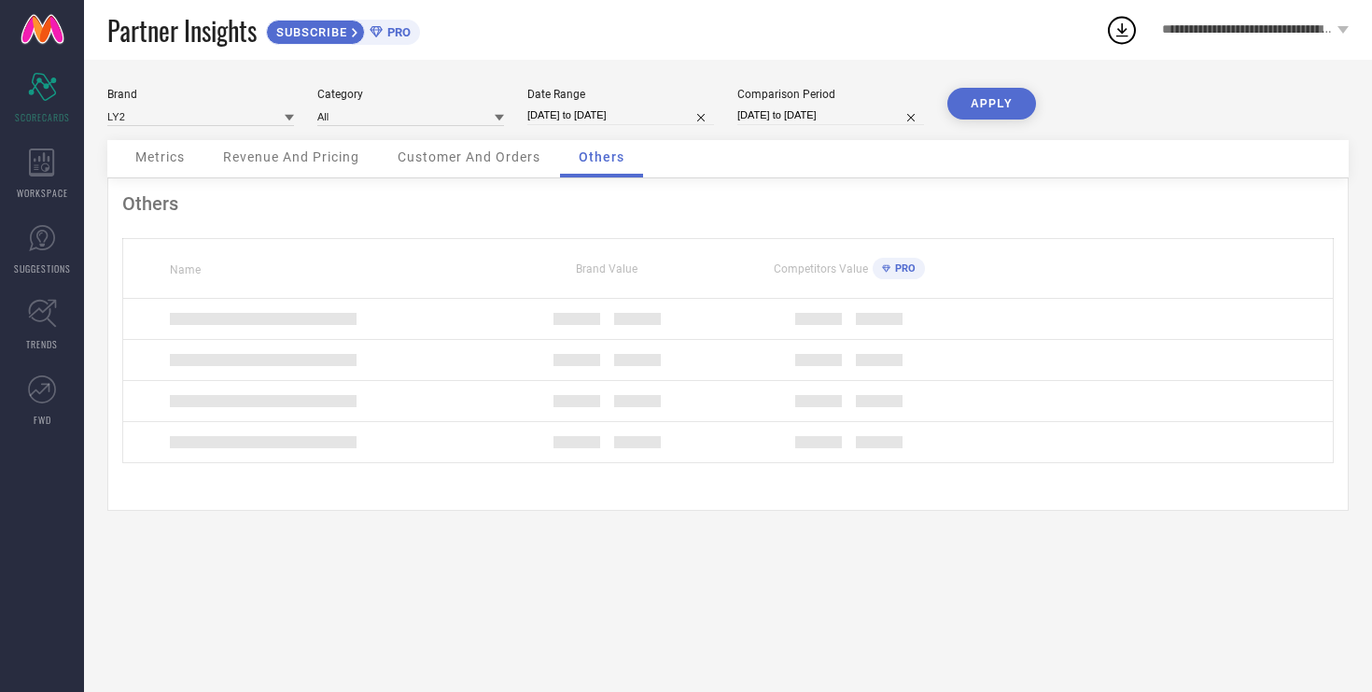
scroll to position [0, 0]
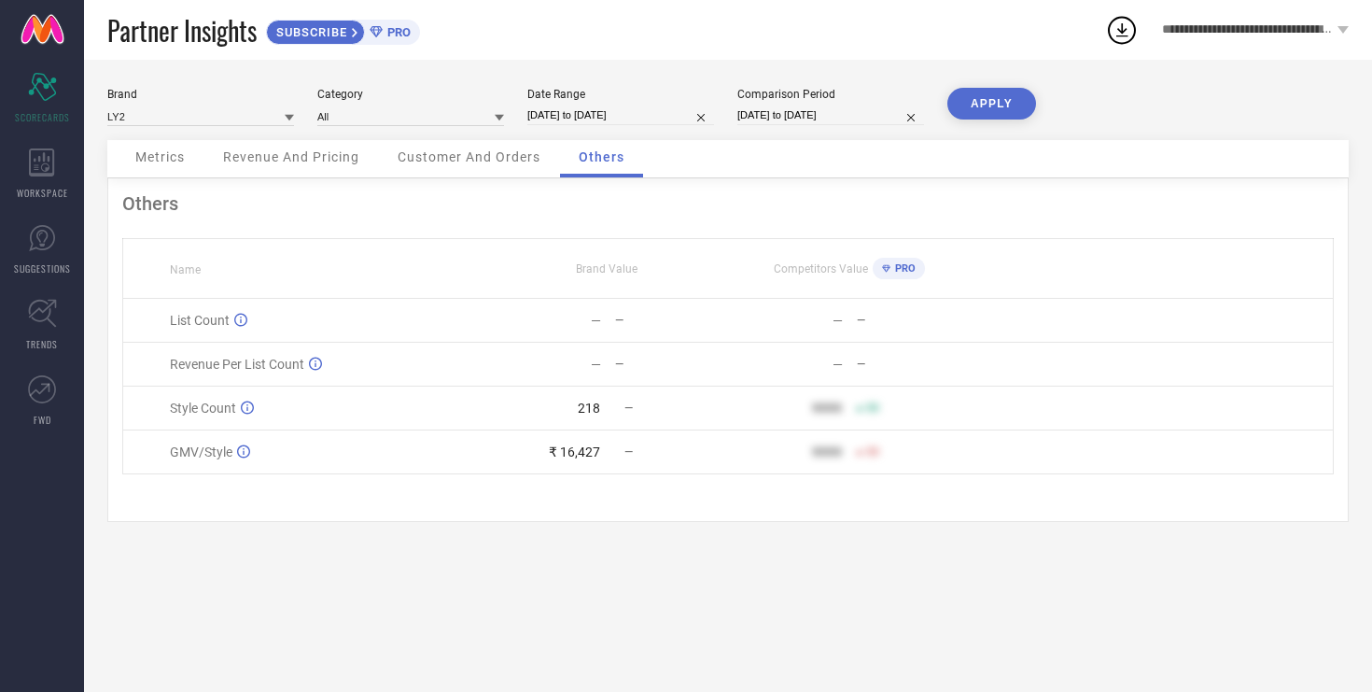
click at [317, 148] on div "Revenue And Pricing" at bounding box center [291, 158] width 174 height 37
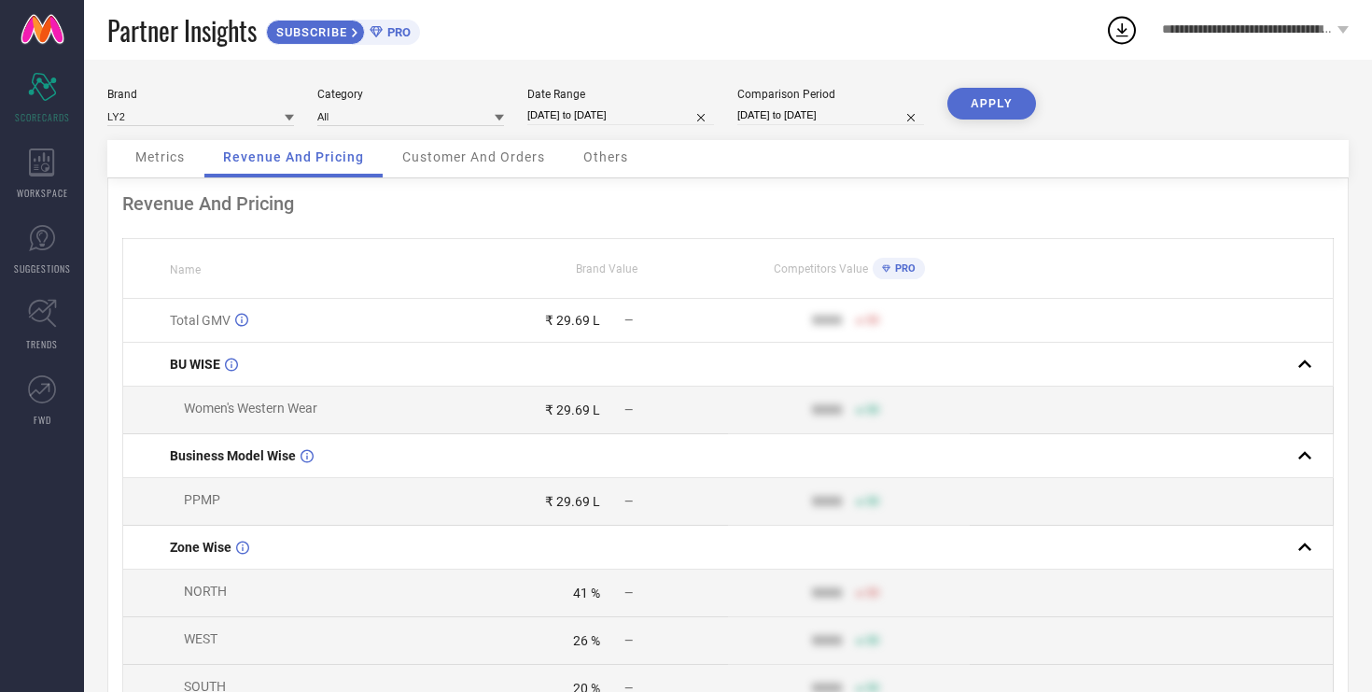
click at [170, 155] on span "Metrics" at bounding box center [159, 156] width 49 height 15
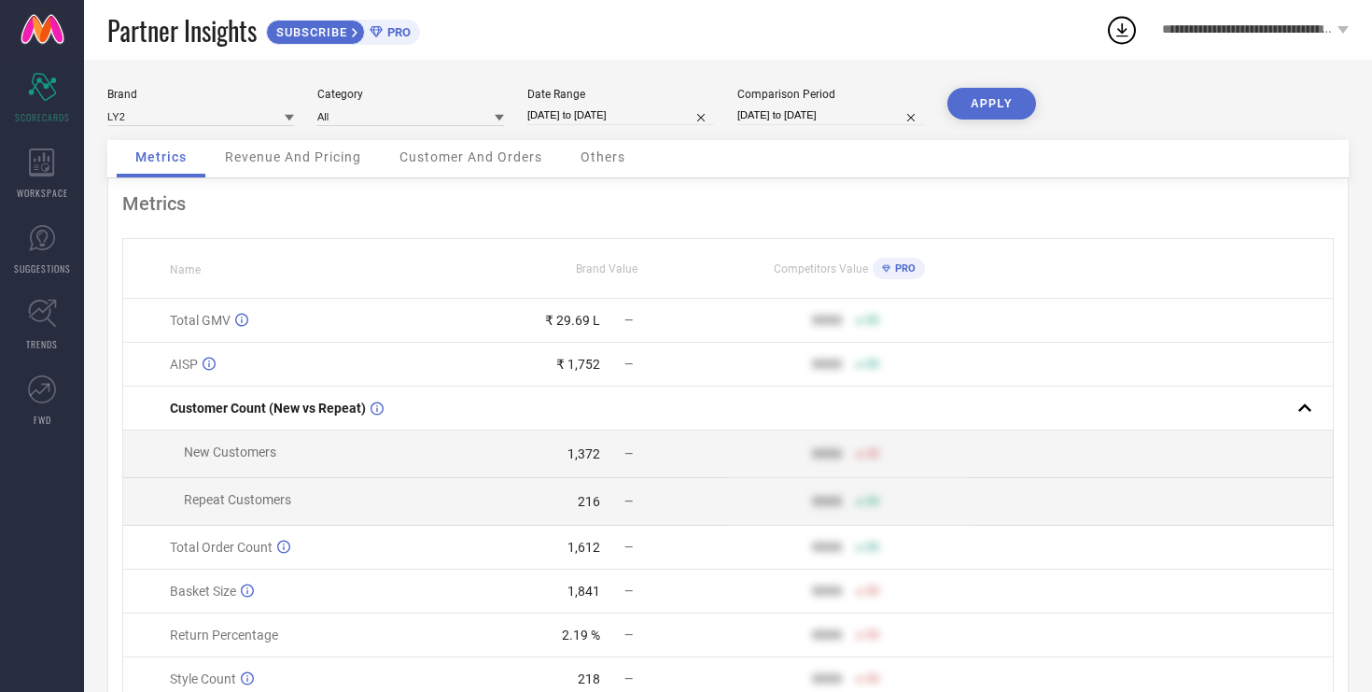
click at [317, 167] on div "Revenue And Pricing" at bounding box center [293, 158] width 174 height 37
